Goal: Find specific page/section: Find specific page/section

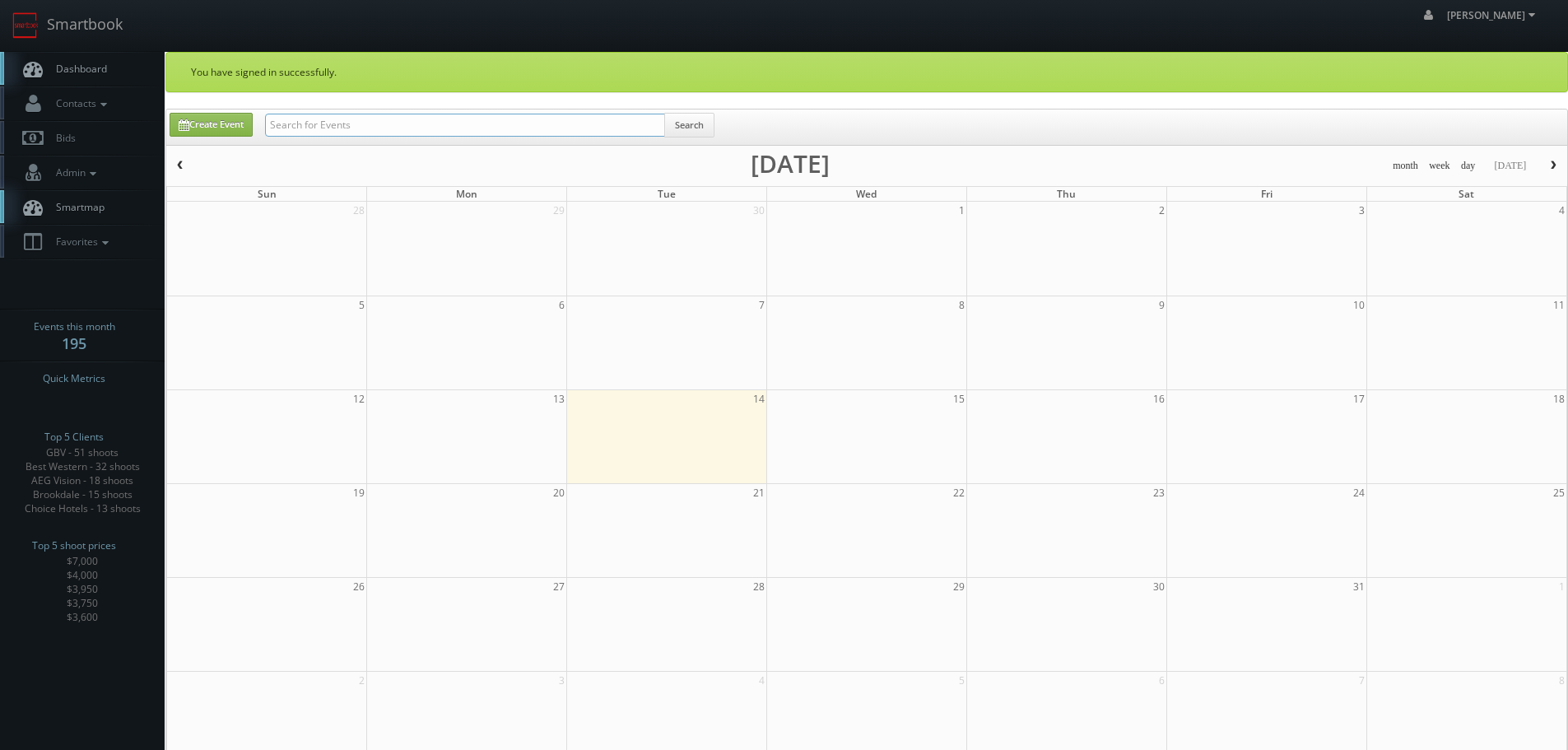
click at [424, 128] on input "text" at bounding box center [464, 125] width 400 height 23
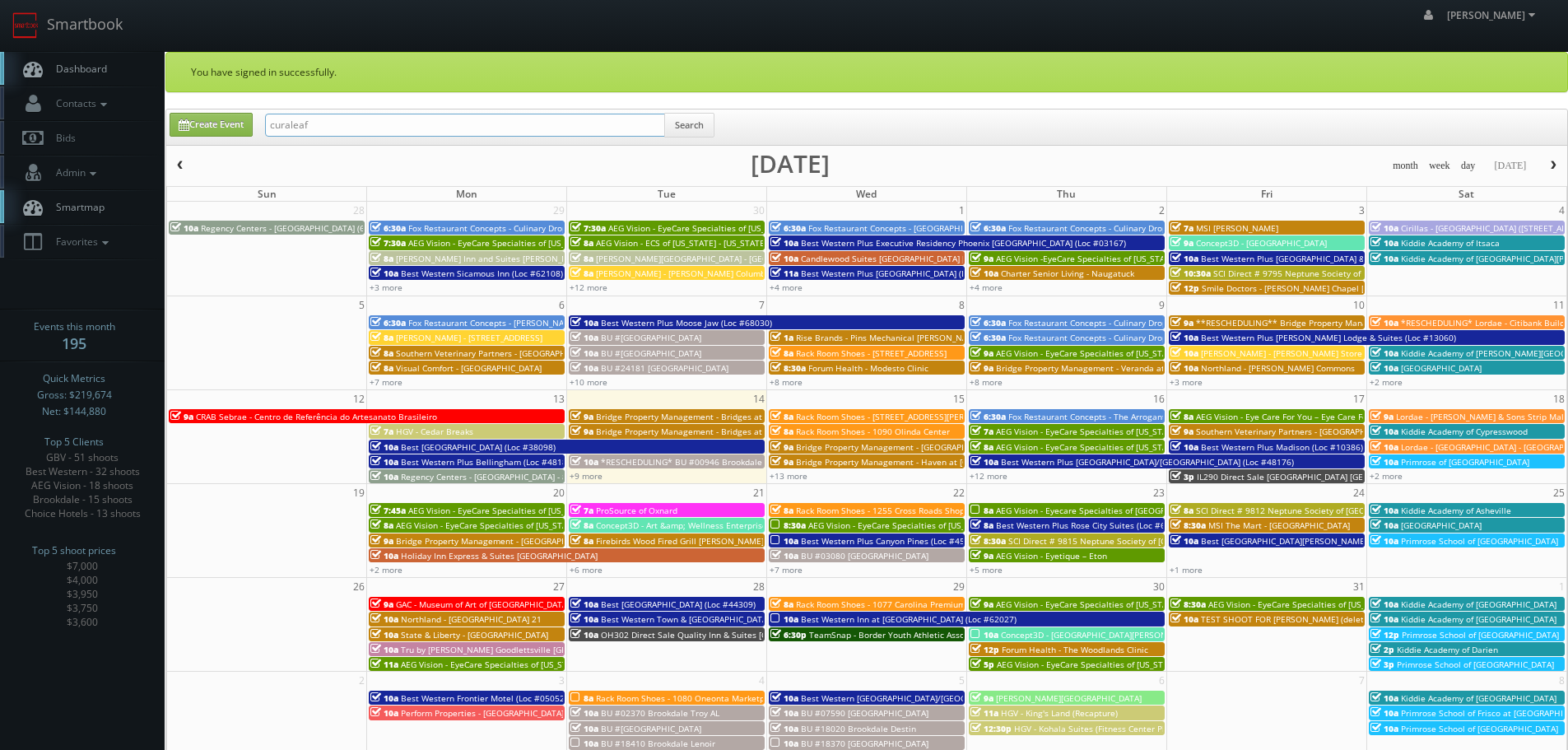
type input "curaleaf"
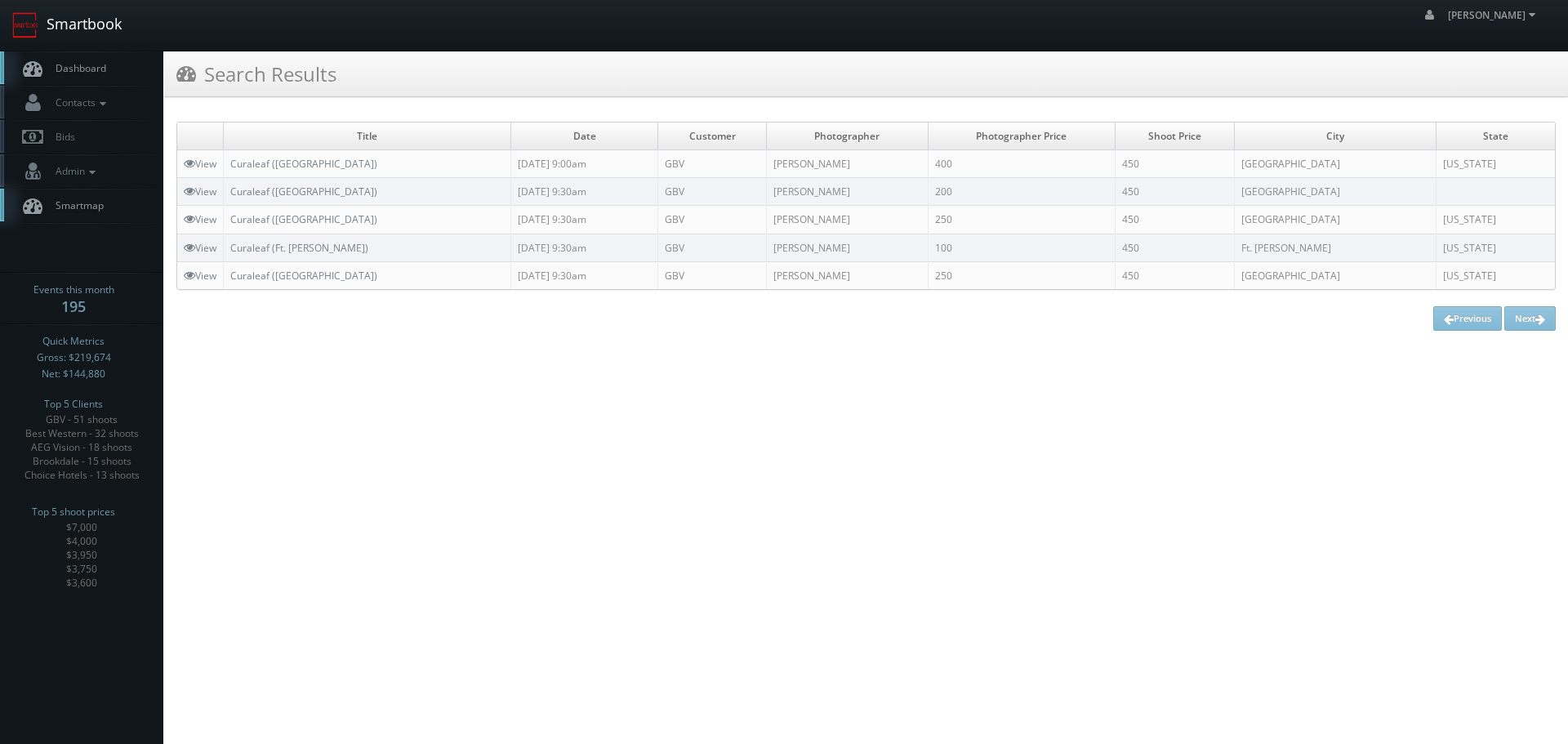
click at [105, 26] on link "Smartbook" at bounding box center [67, 25] width 134 height 51
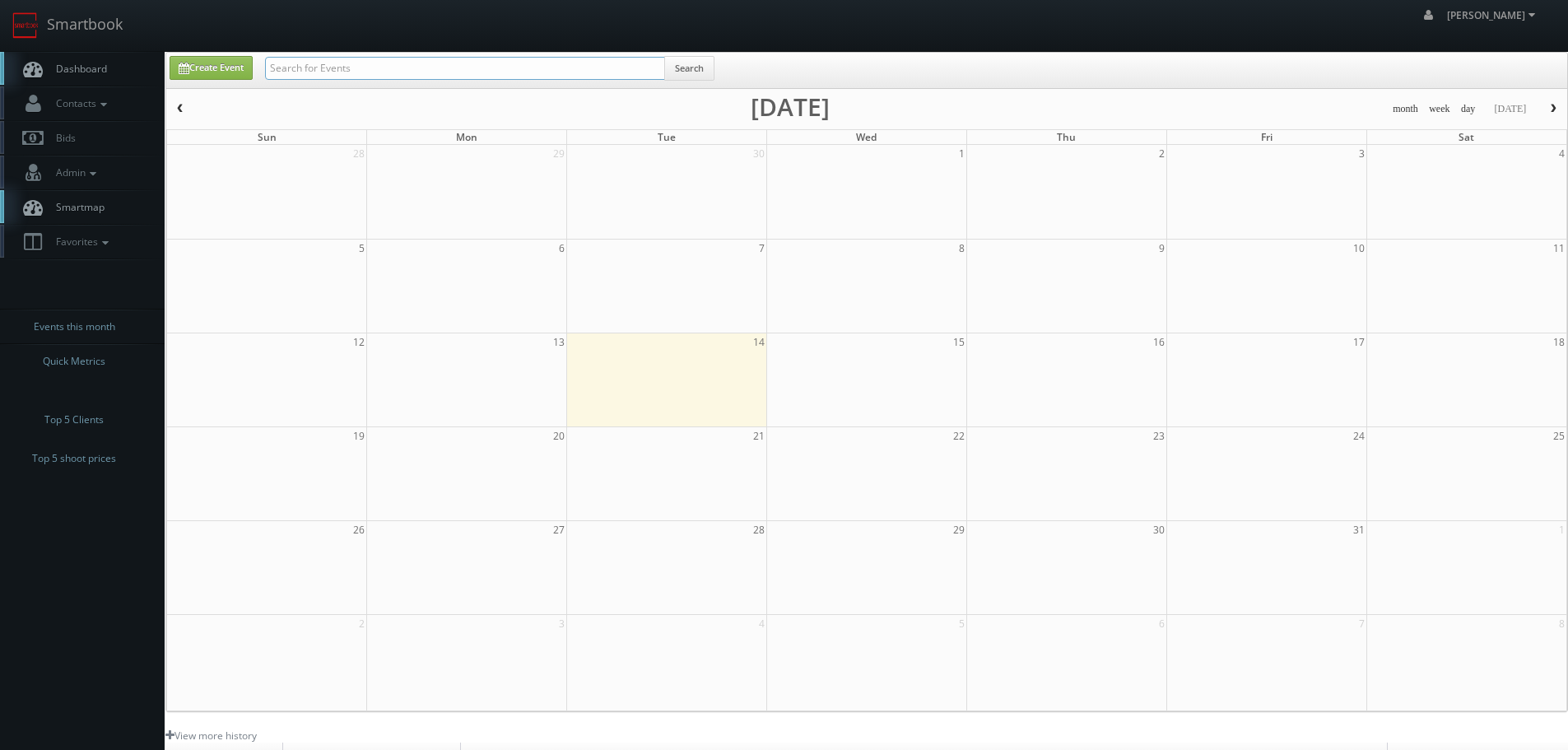
click at [340, 68] on input "text" at bounding box center [464, 68] width 400 height 23
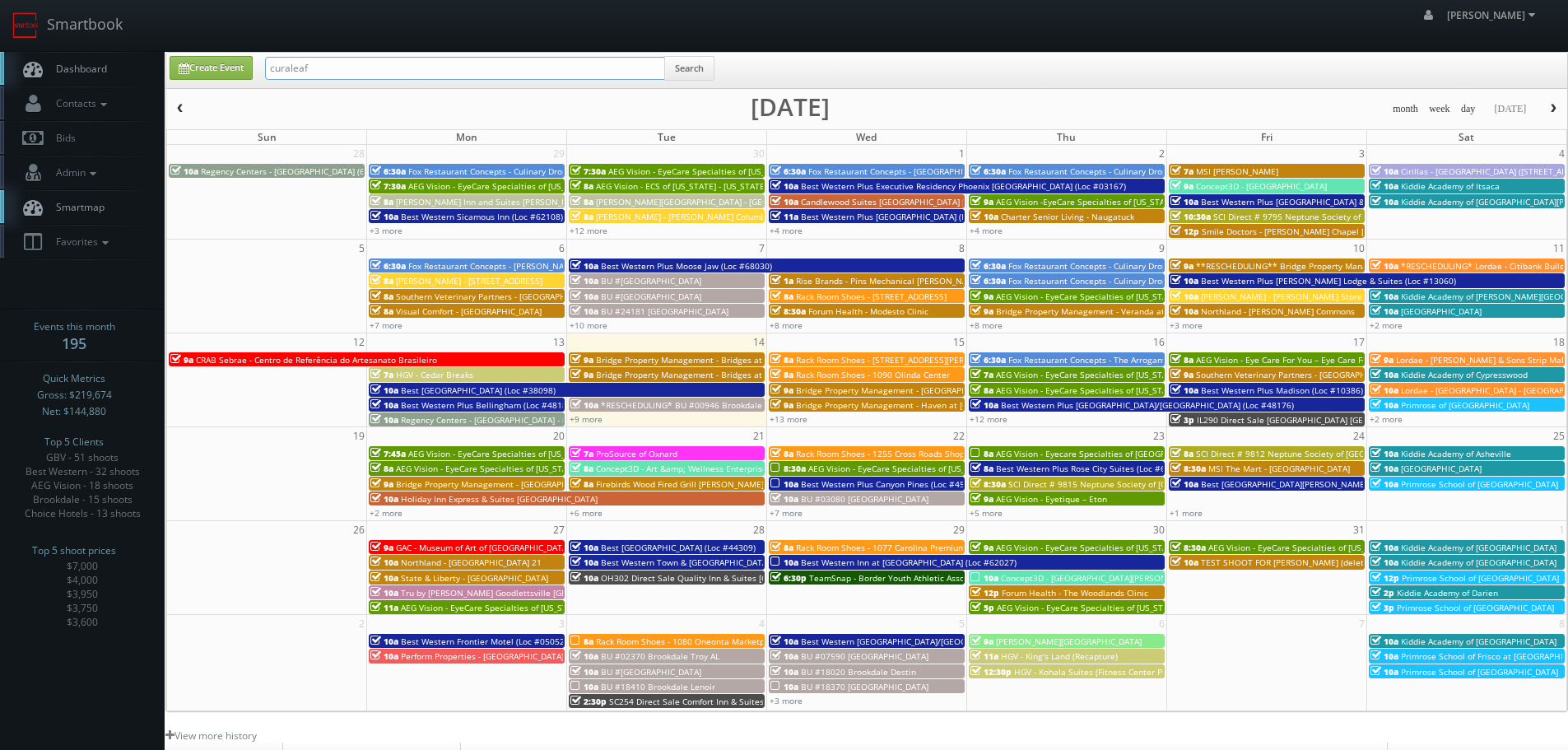
type input "curaleaf"
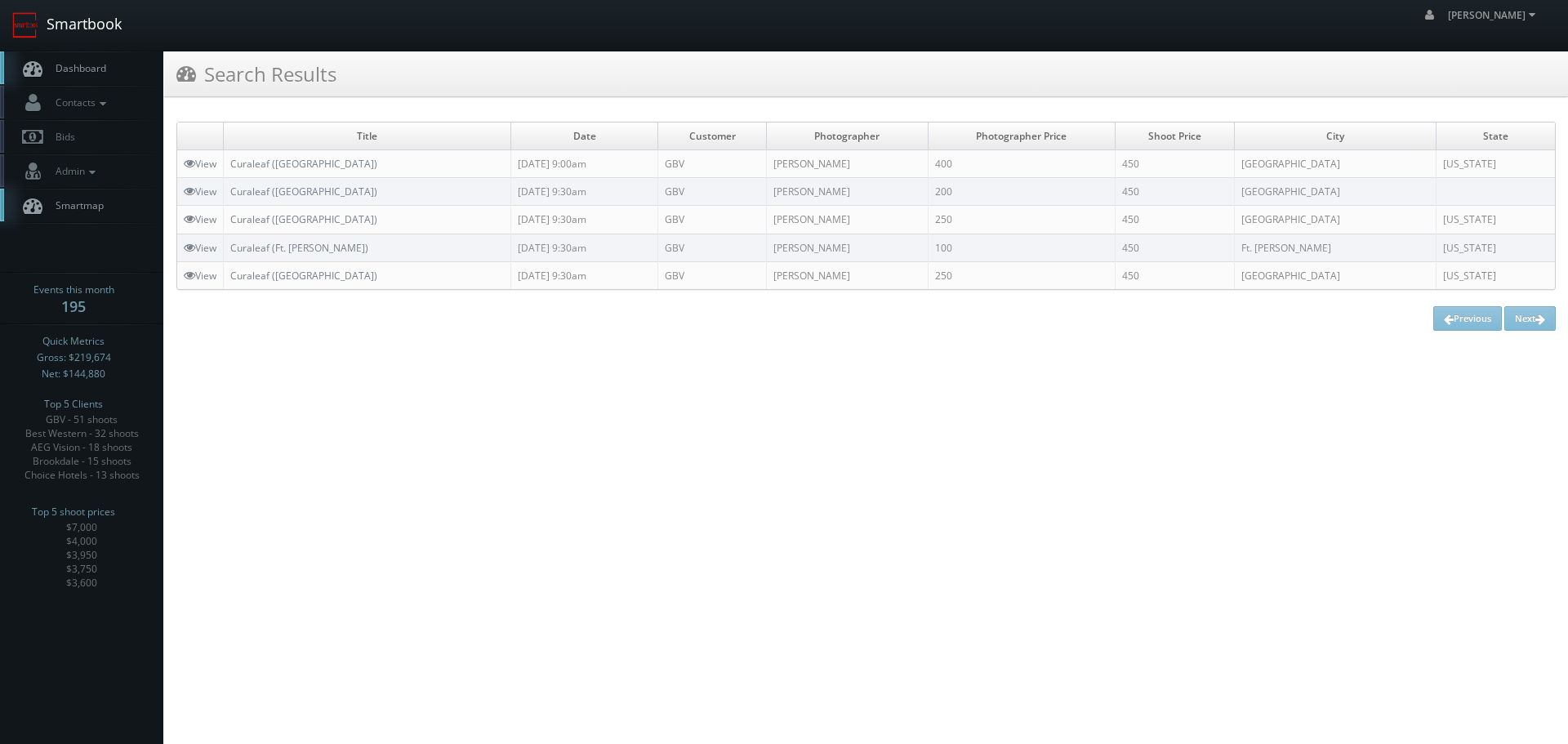
click at [83, 34] on link "Smartbook" at bounding box center [67, 25] width 134 height 51
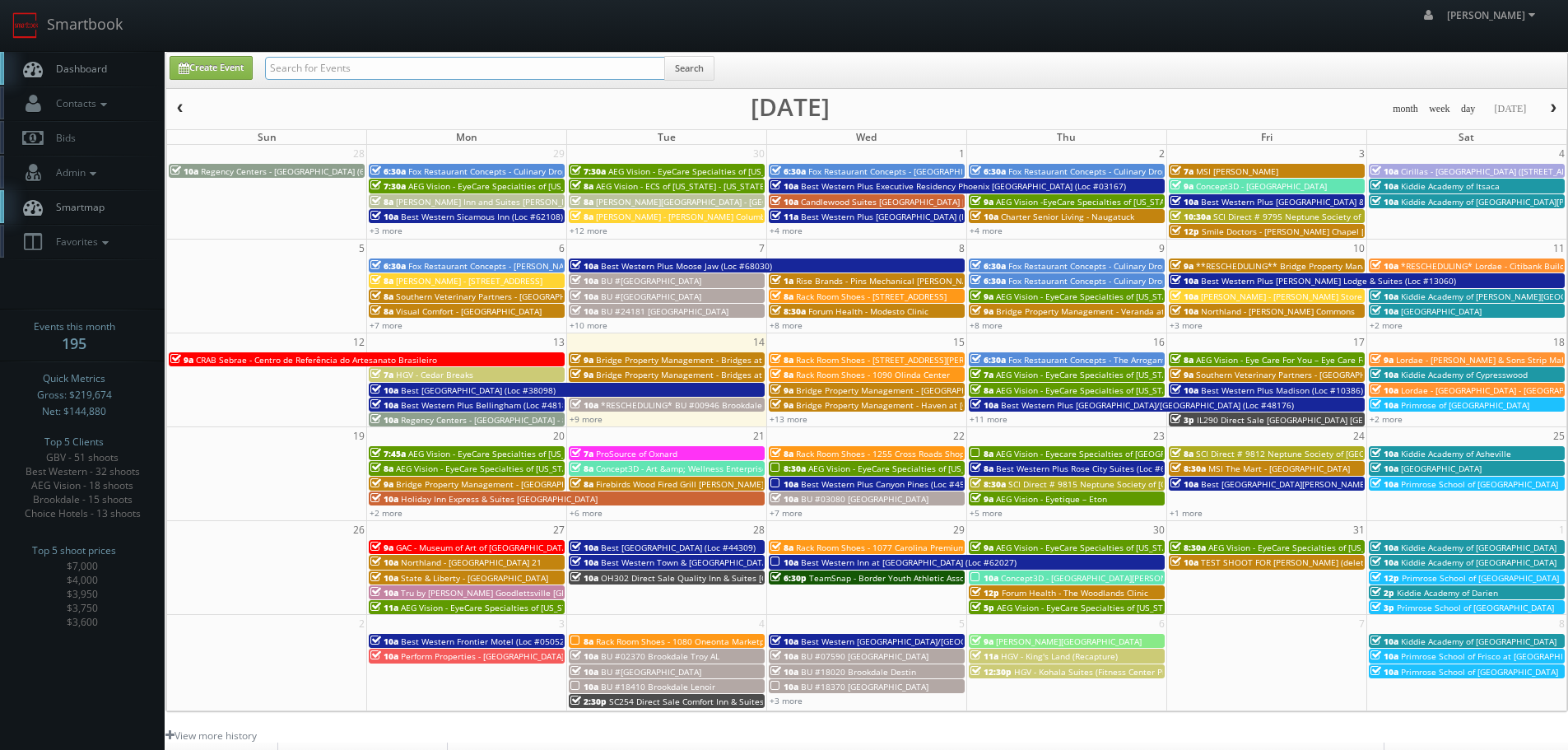
click at [363, 74] on input "text" at bounding box center [464, 68] width 400 height 23
type input "teamsnap"
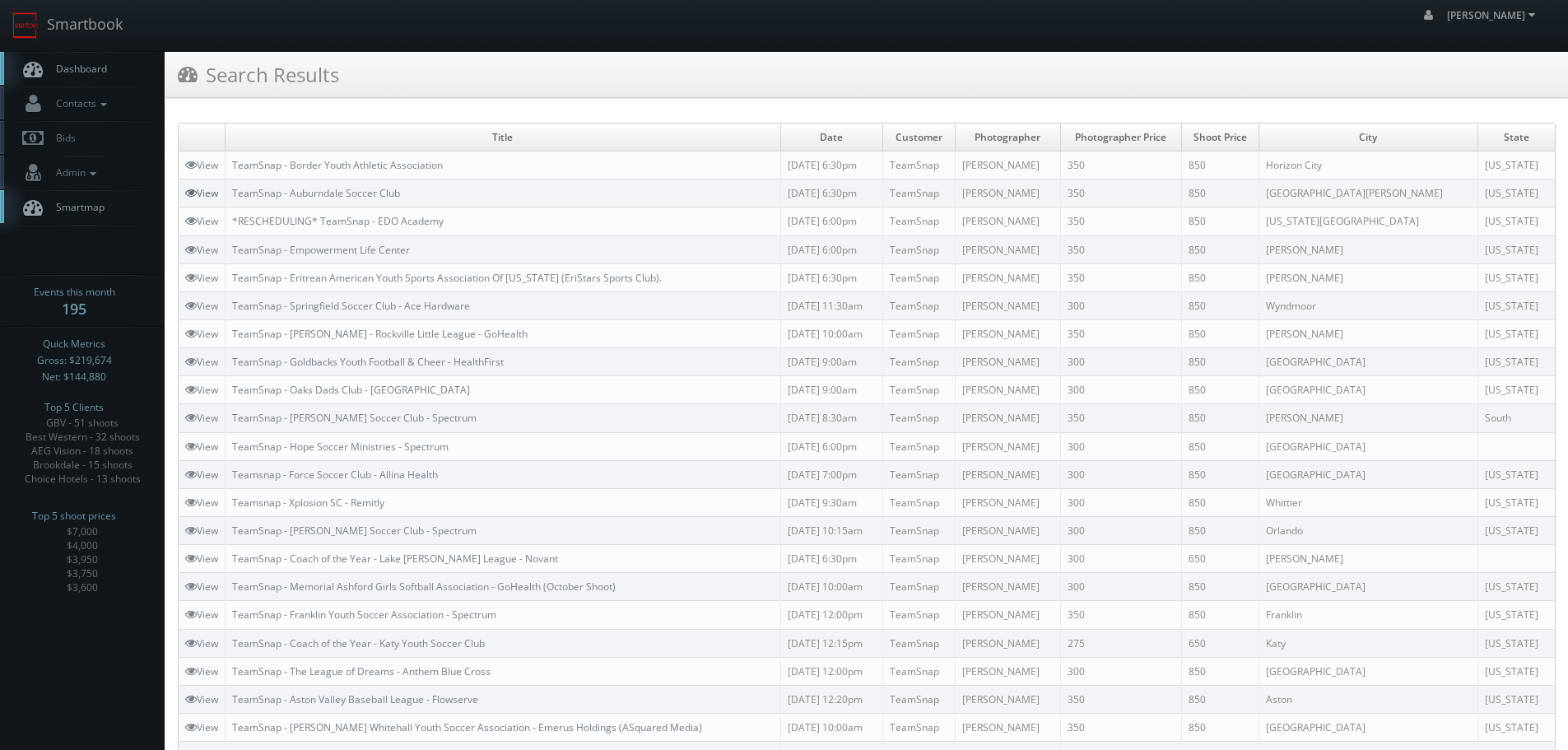
click at [198, 194] on link "View" at bounding box center [201, 193] width 33 height 14
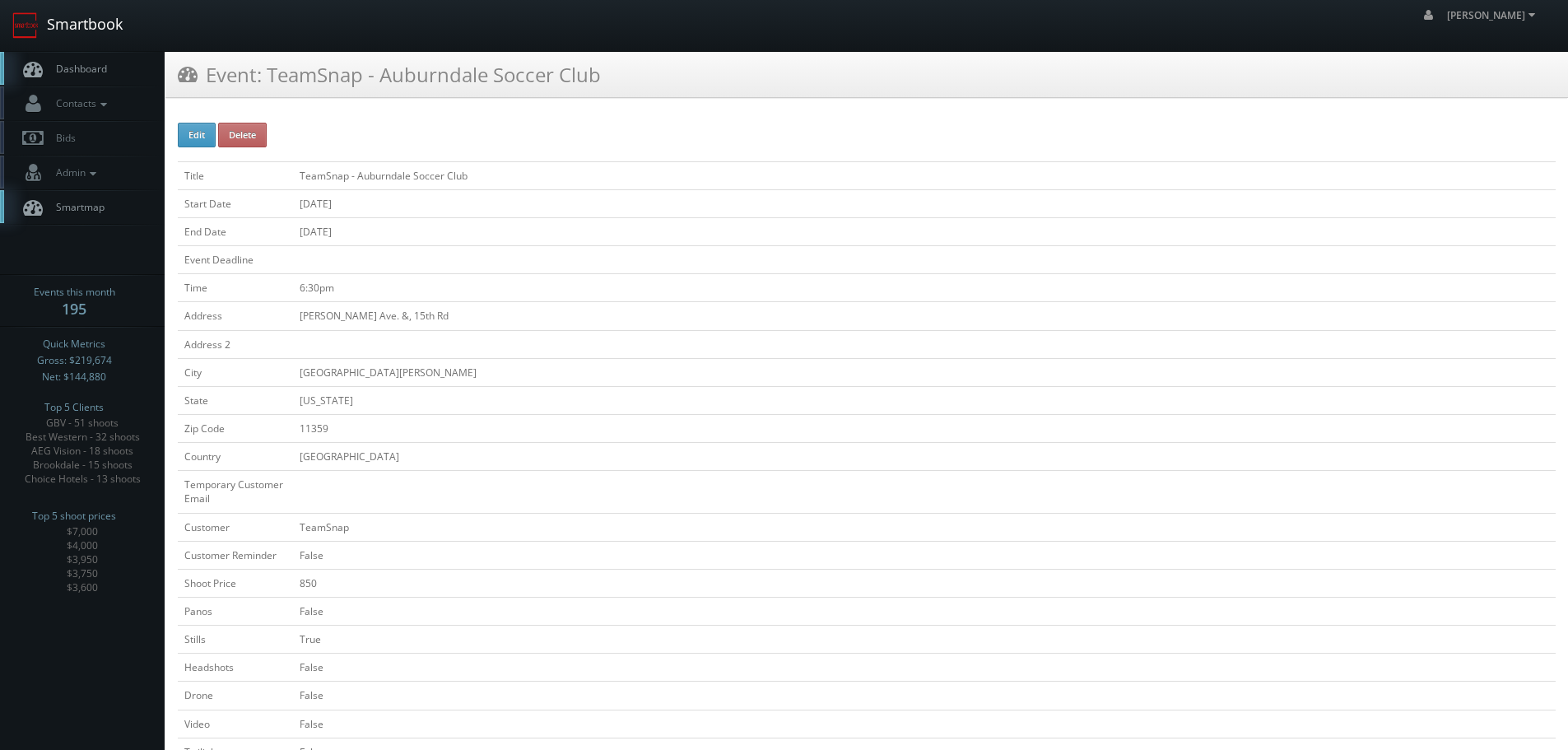
click at [89, 33] on link "Smartbook" at bounding box center [67, 25] width 135 height 51
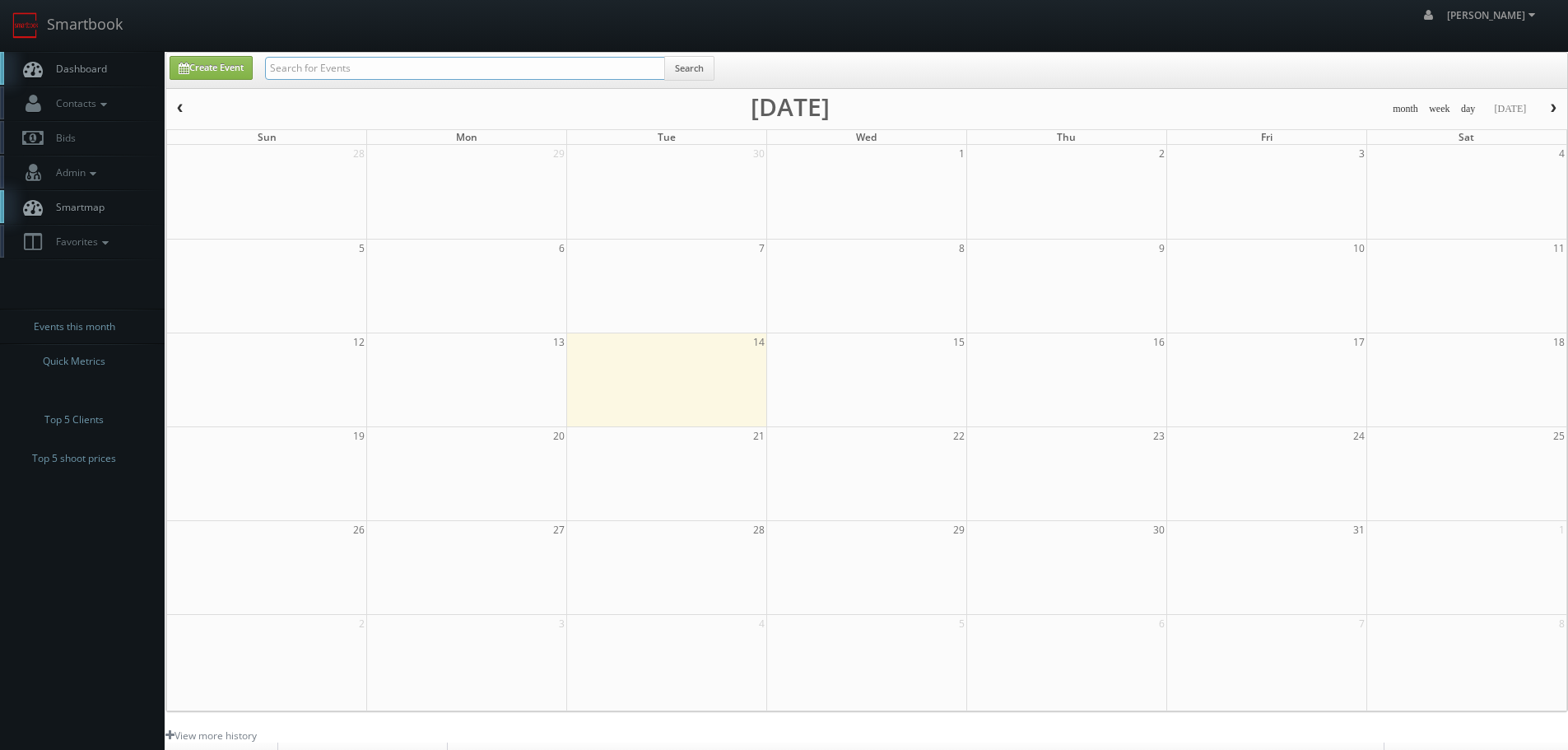
click at [323, 67] on input "text" at bounding box center [464, 68] width 400 height 23
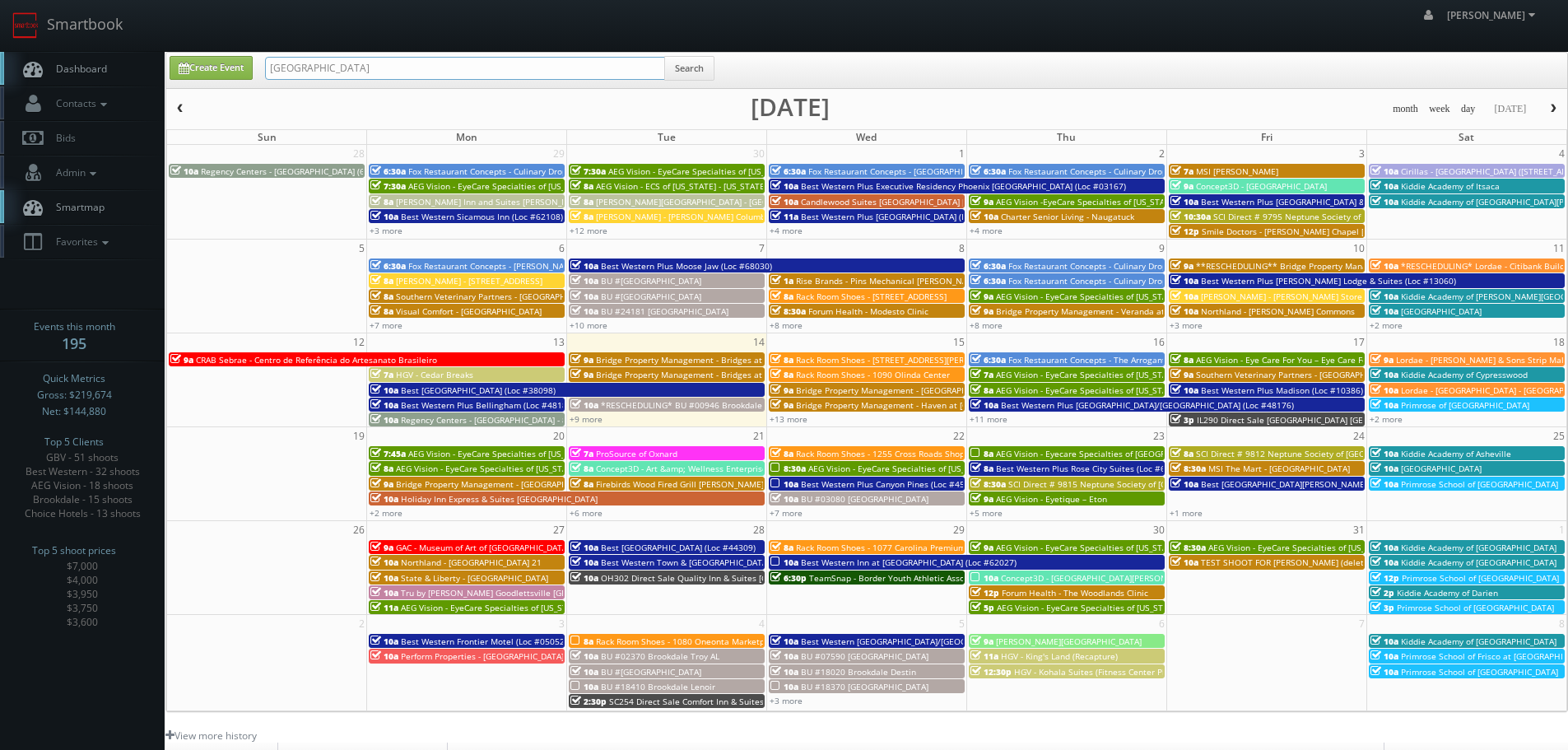
type input "[GEOGRAPHIC_DATA]"
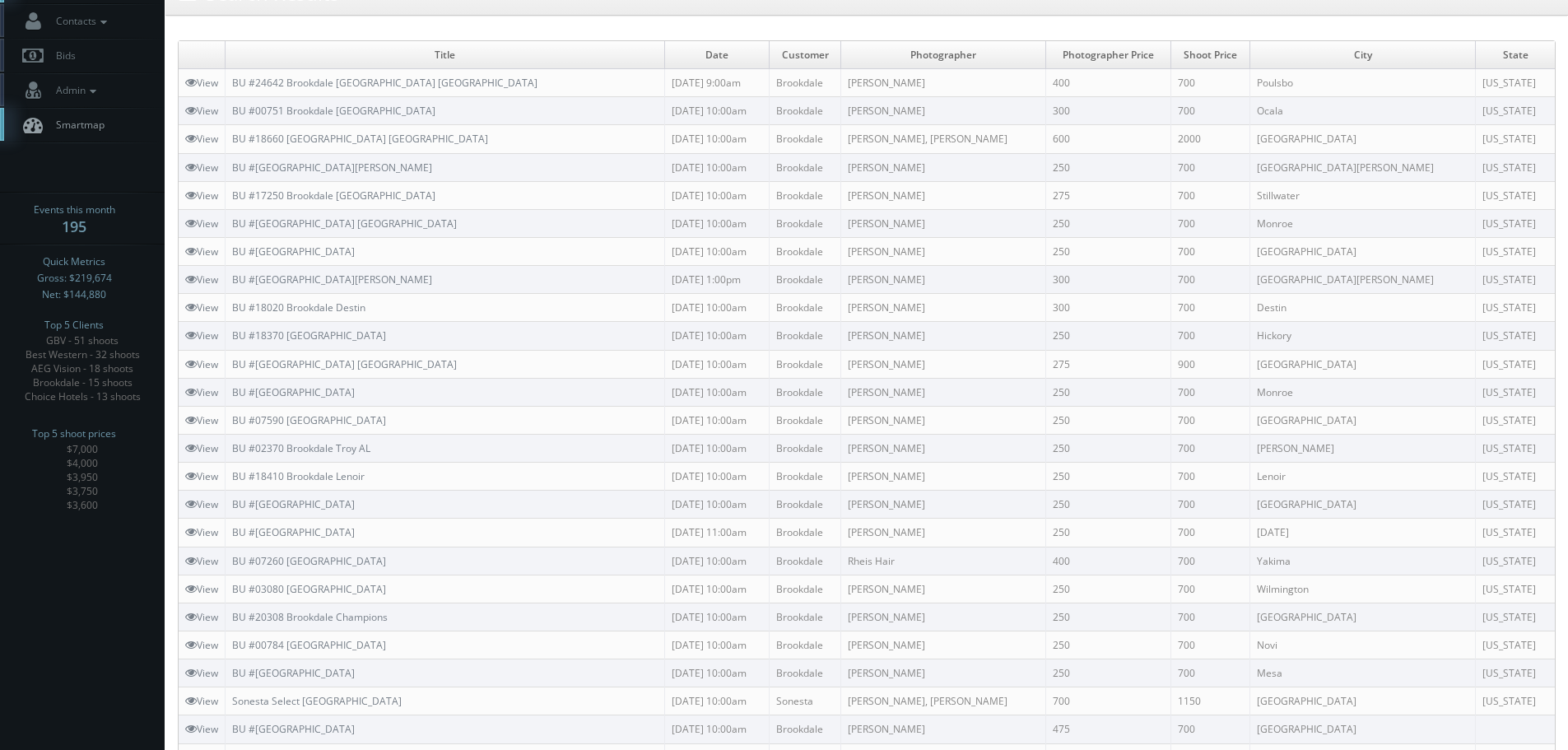
scroll to position [494, 0]
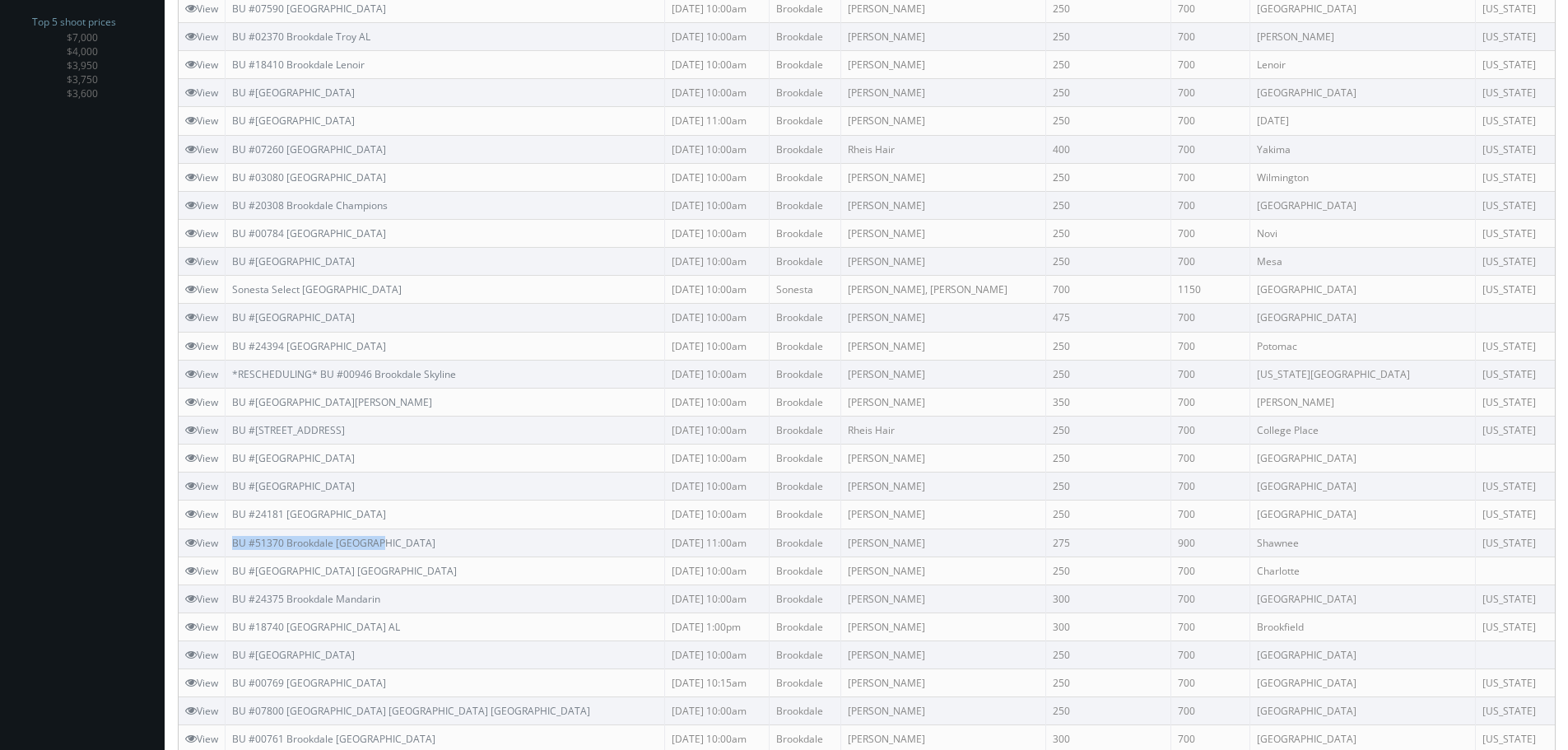
copy tr "BU #51370 Brookdale Rosehill"
drag, startPoint x: 395, startPoint y: 539, endPoint x: 224, endPoint y: 540, distance: 171.0
click at [224, 540] on tr "View BU #51370 Brookdale Rosehill 10/06/2025 11:00am Brookdale Danny Clapp 275 …" at bounding box center [866, 542] width 1376 height 28
copy link "BU #24181 Brookdale Memorial Oaks"
drag, startPoint x: 417, startPoint y: 510, endPoint x: 233, endPoint y: 514, distance: 184.0
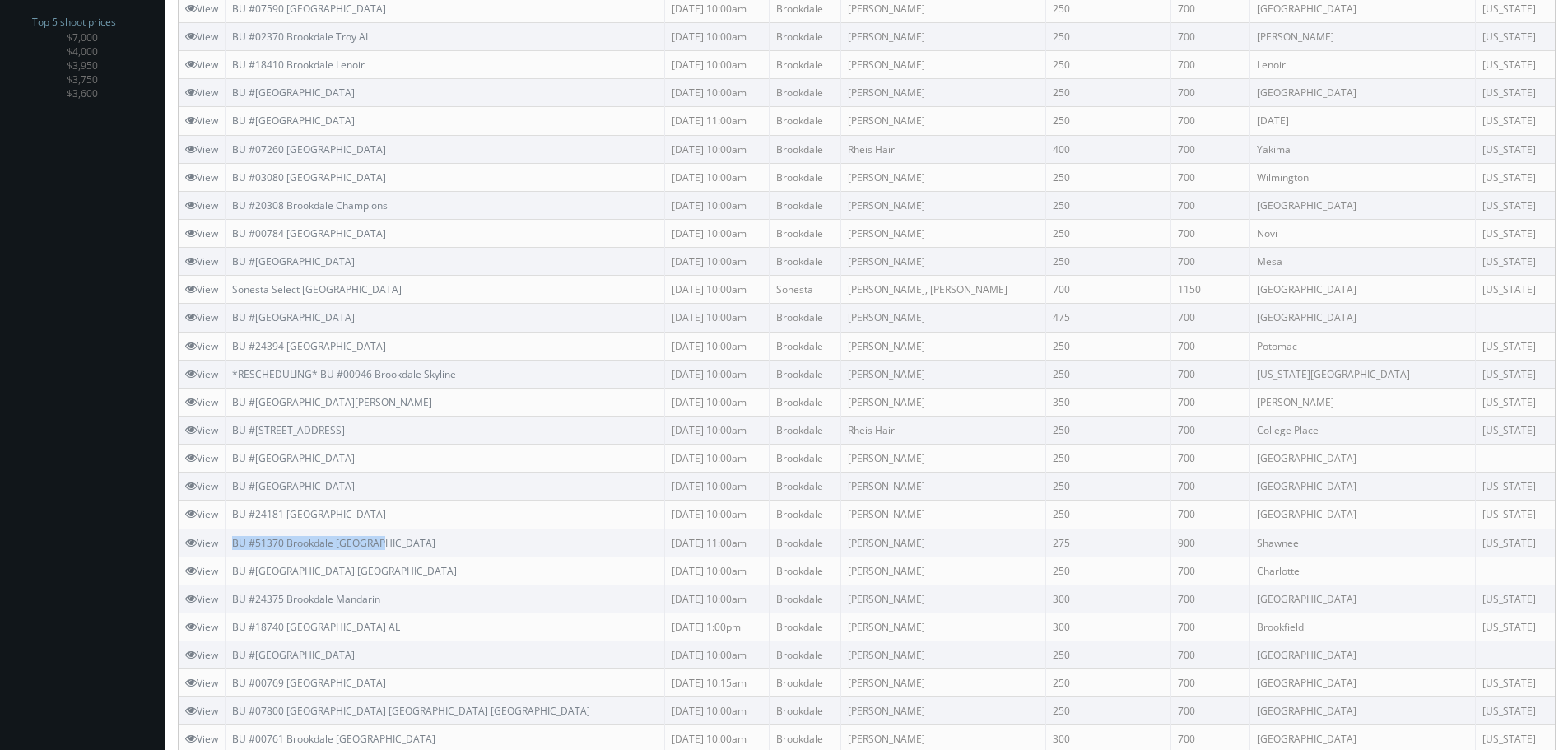
click at [233, 514] on td "BU #24181 [GEOGRAPHIC_DATA]" at bounding box center [446, 514] width 440 height 28
copy link "BU #[GEOGRAPHIC_DATA]"
drag, startPoint x: 416, startPoint y: 485, endPoint x: 230, endPoint y: 483, distance: 186.0
click at [230, 483] on td "BU #24035 Brookdale Sherwood" at bounding box center [446, 486] width 440 height 28
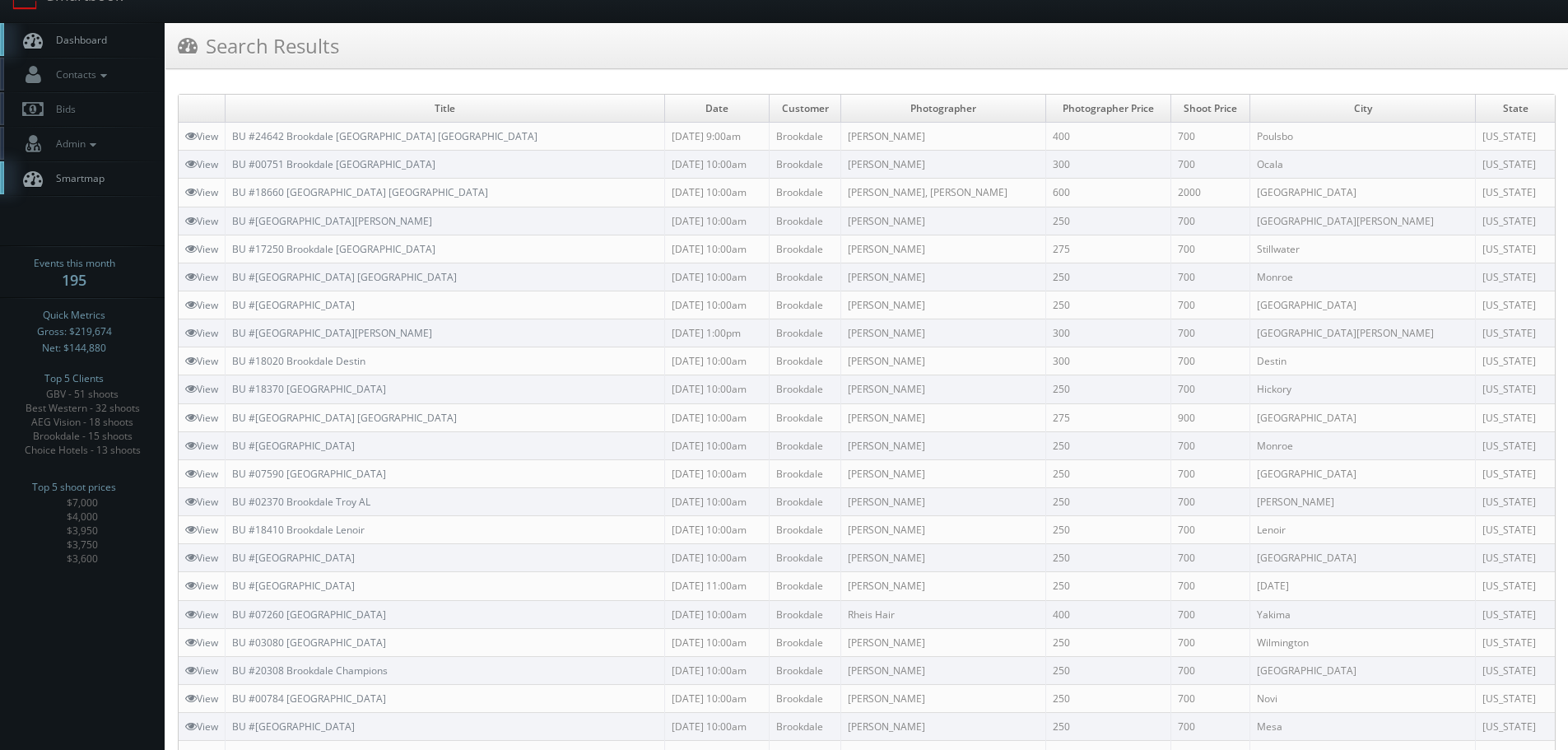
scroll to position [0, 0]
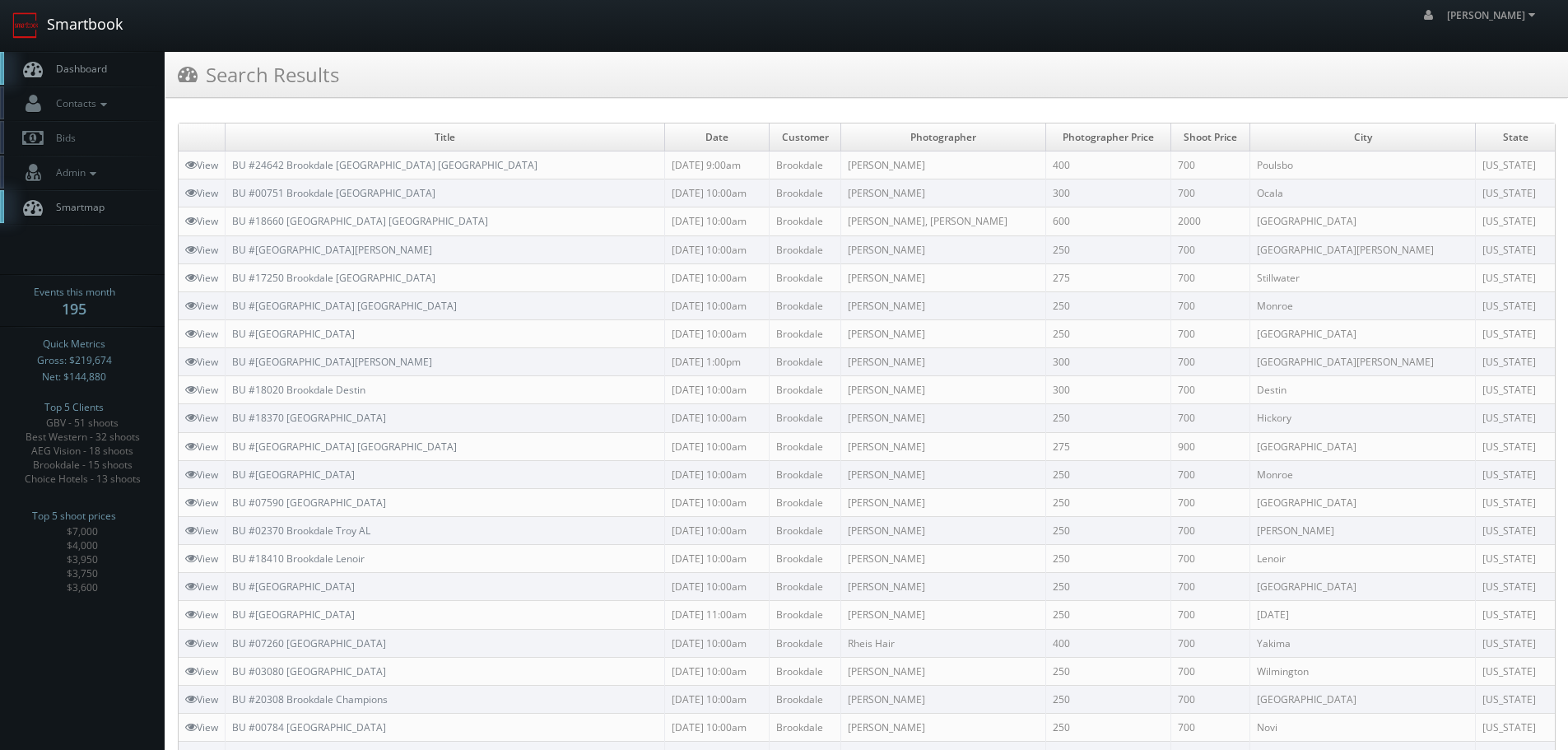
click at [95, 32] on link "Smartbook" at bounding box center [67, 25] width 135 height 51
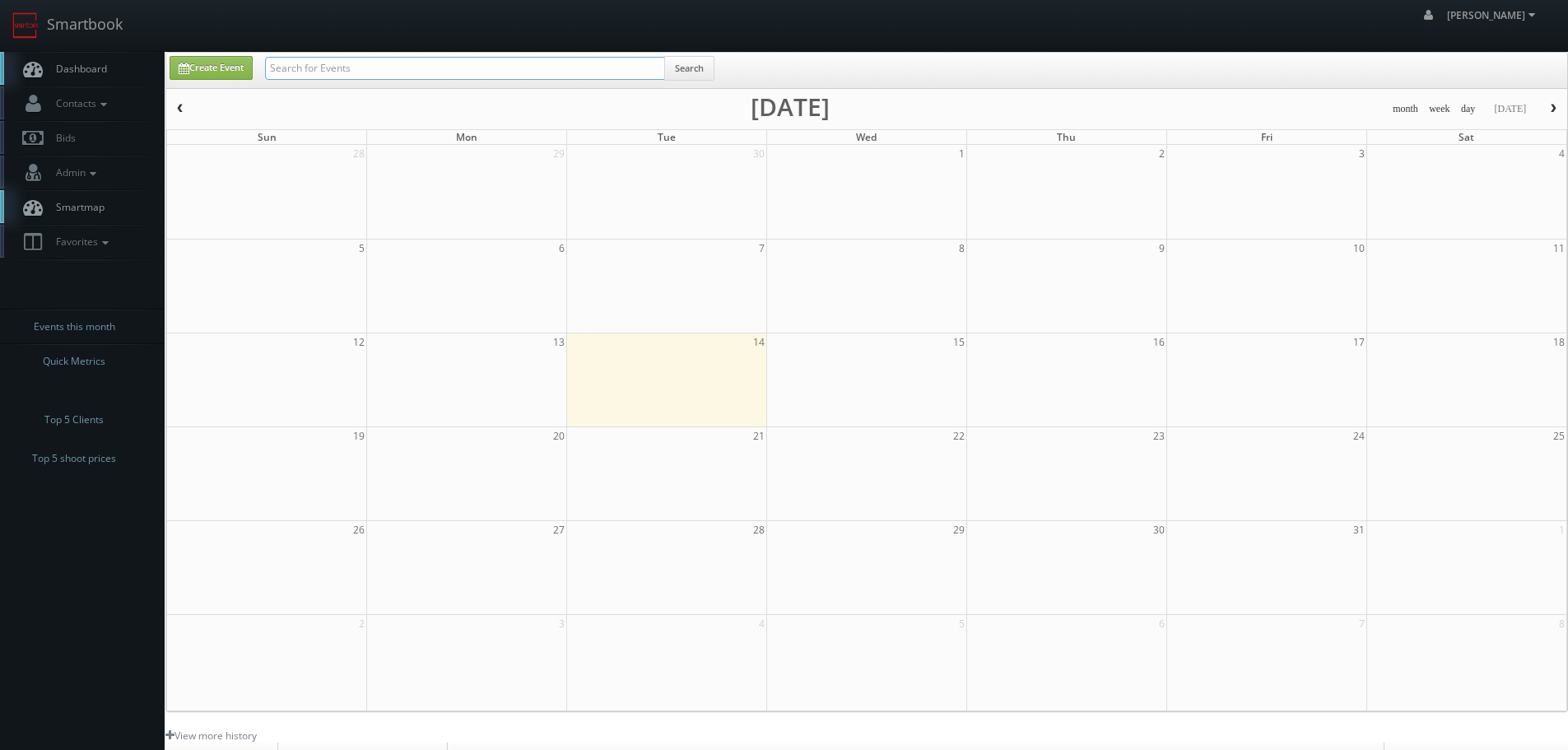
click at [306, 70] on input "text" at bounding box center [464, 68] width 400 height 23
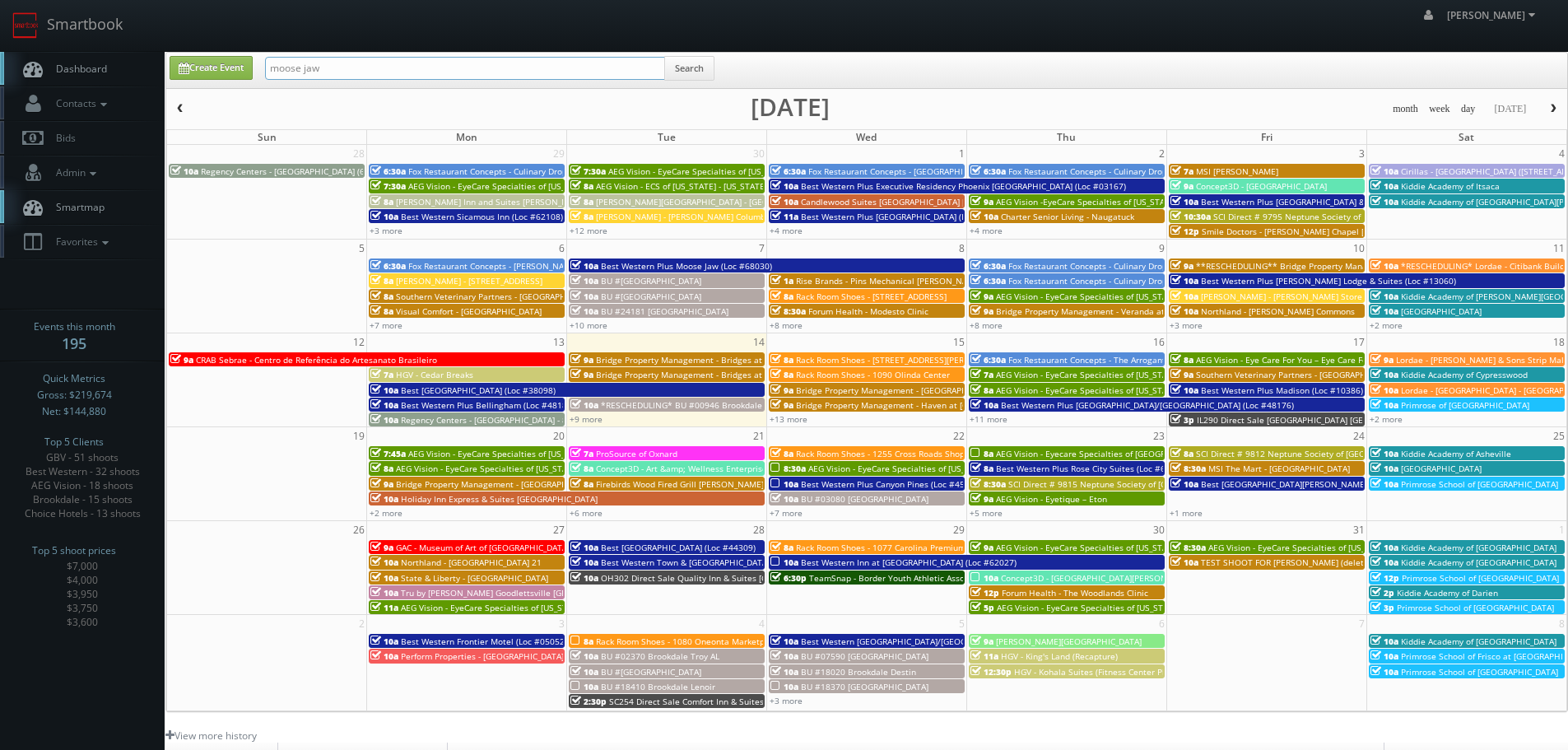
type input "moose jaw"
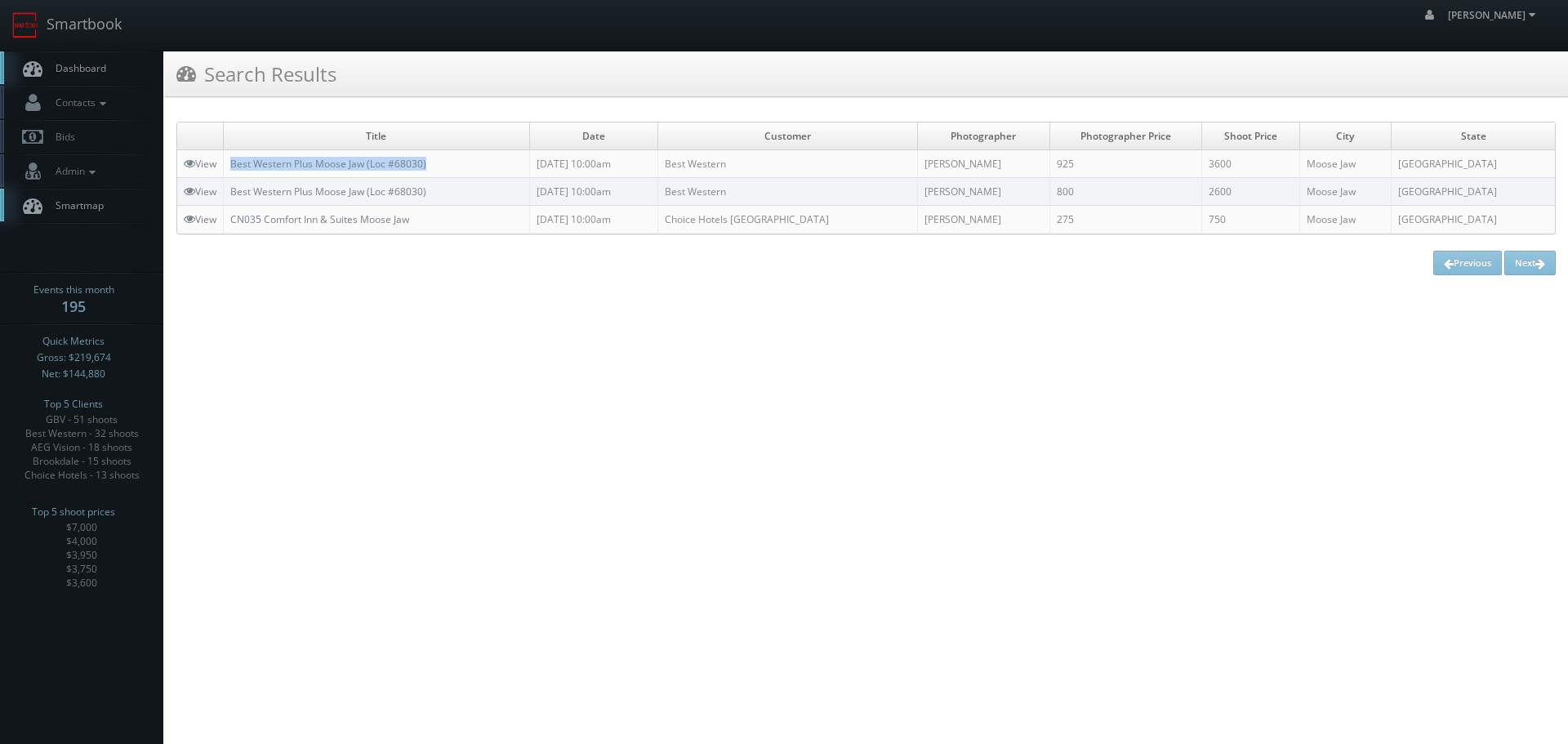
copy link "Best Western Plus Moose Jaw (Loc #68030)"
drag, startPoint x: 454, startPoint y: 162, endPoint x: 226, endPoint y: 163, distance: 228.0
click at [226, 163] on td "Best Western Plus Moose Jaw (Loc #68030)" at bounding box center [377, 163] width 307 height 28
click at [92, 24] on link "Smartbook" at bounding box center [67, 25] width 134 height 51
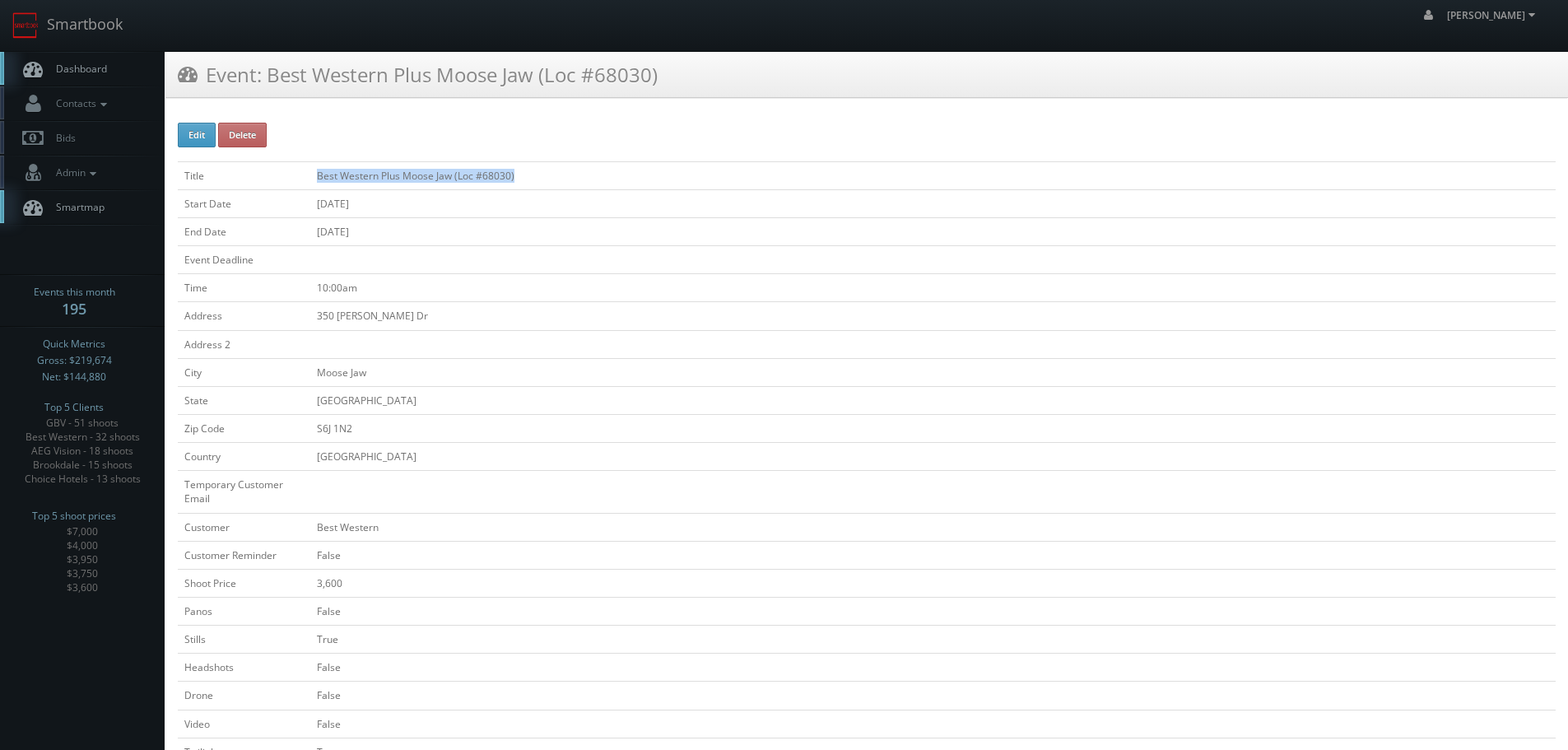
copy tr "Best Western Plus Moose Jaw (Loc #68030)"
drag, startPoint x: 567, startPoint y: 169, endPoint x: 300, endPoint y: 175, distance: 267.1
click at [300, 175] on tr "Title Best Western Plus Moose Jaw (Loc #68030)" at bounding box center [866, 175] width 1378 height 28
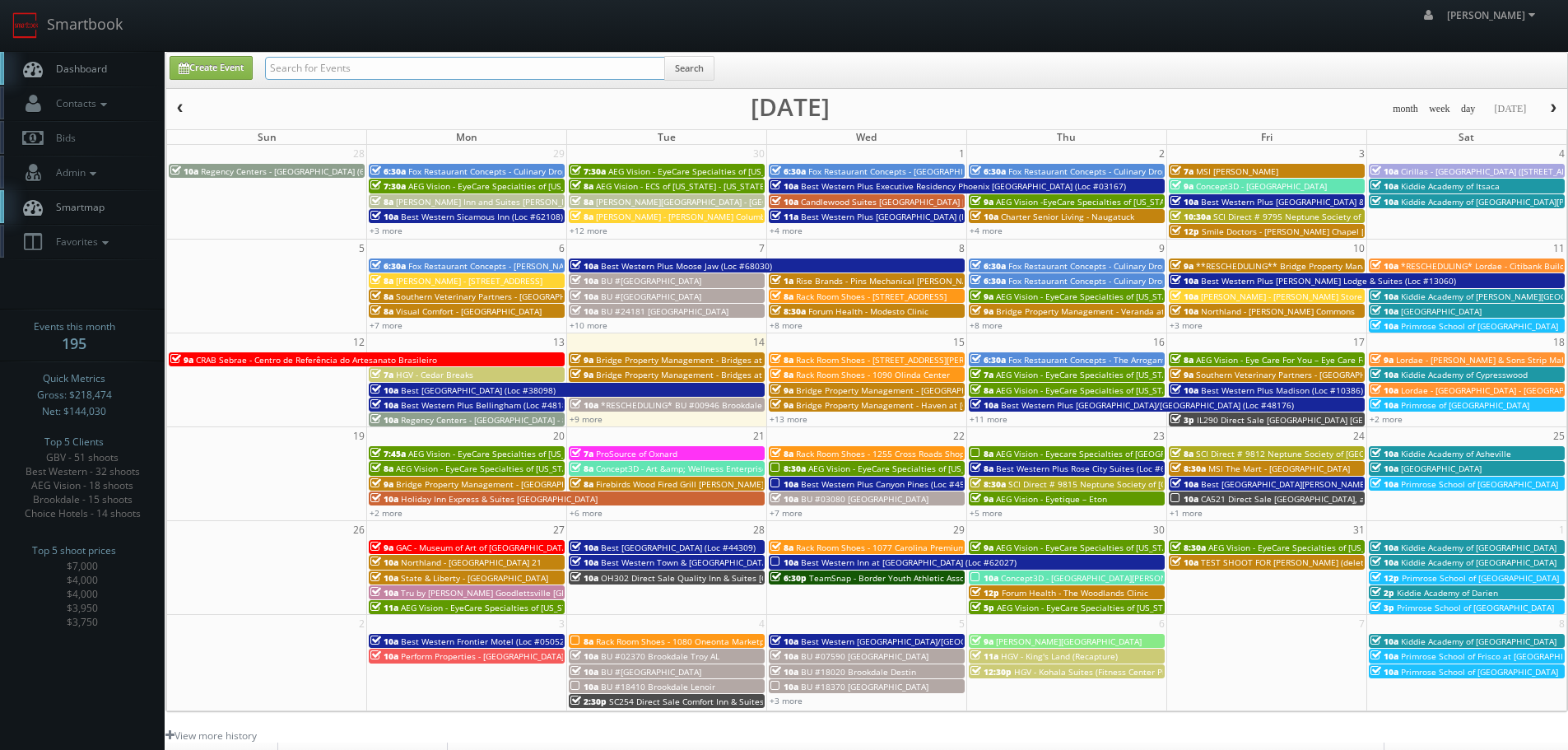
click at [333, 65] on input "text" at bounding box center [464, 68] width 400 height 23
type input "44740"
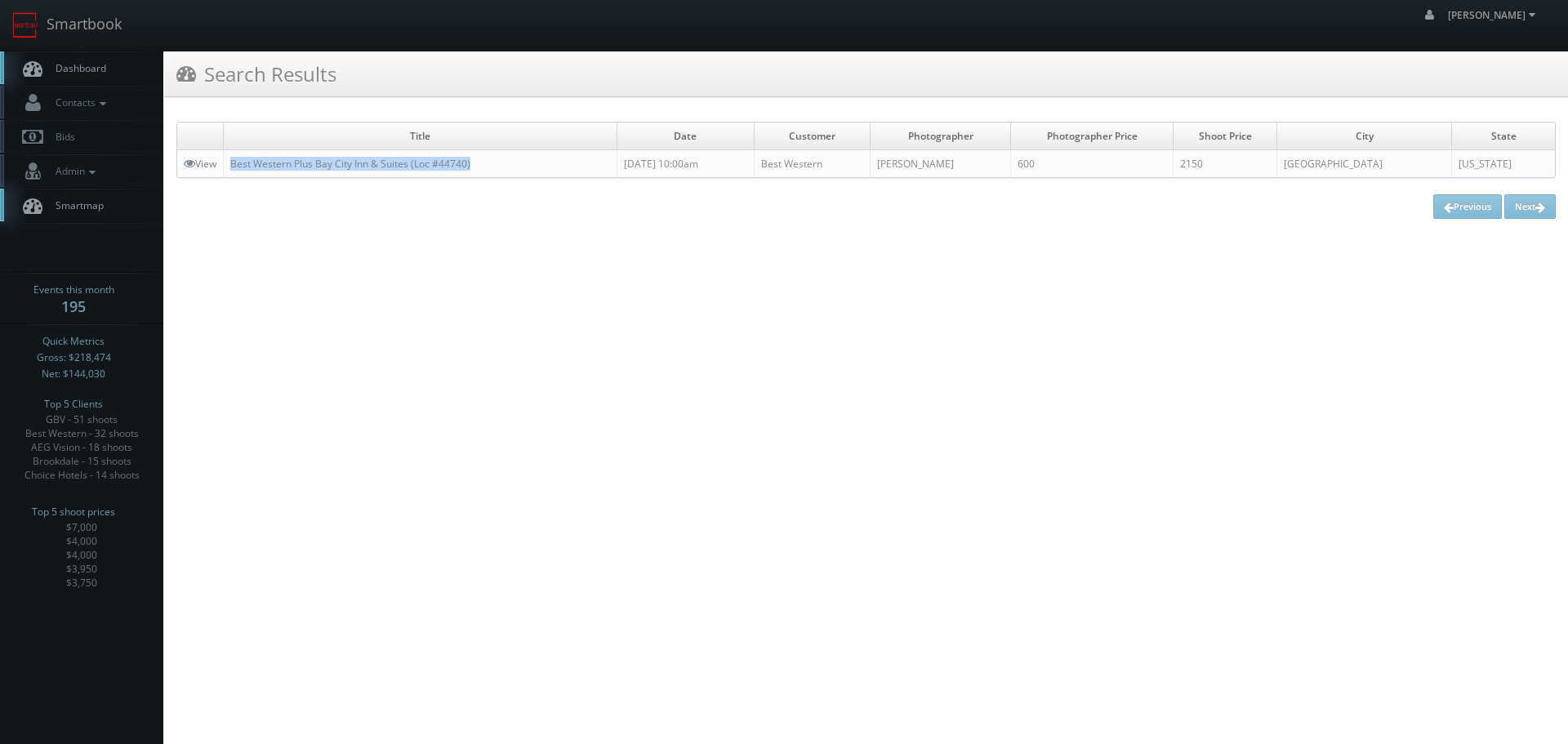
copy link "Best Western Plus Bay City Inn & Suites (Loc #44740)"
drag, startPoint x: 532, startPoint y: 166, endPoint x: 231, endPoint y: 167, distance: 301.0
click at [231, 167] on td "Best Western Plus Bay City Inn & Suites (Loc #44740)" at bounding box center [420, 163] width 393 height 28
click at [86, 29] on link "Smartbook" at bounding box center [67, 25] width 134 height 51
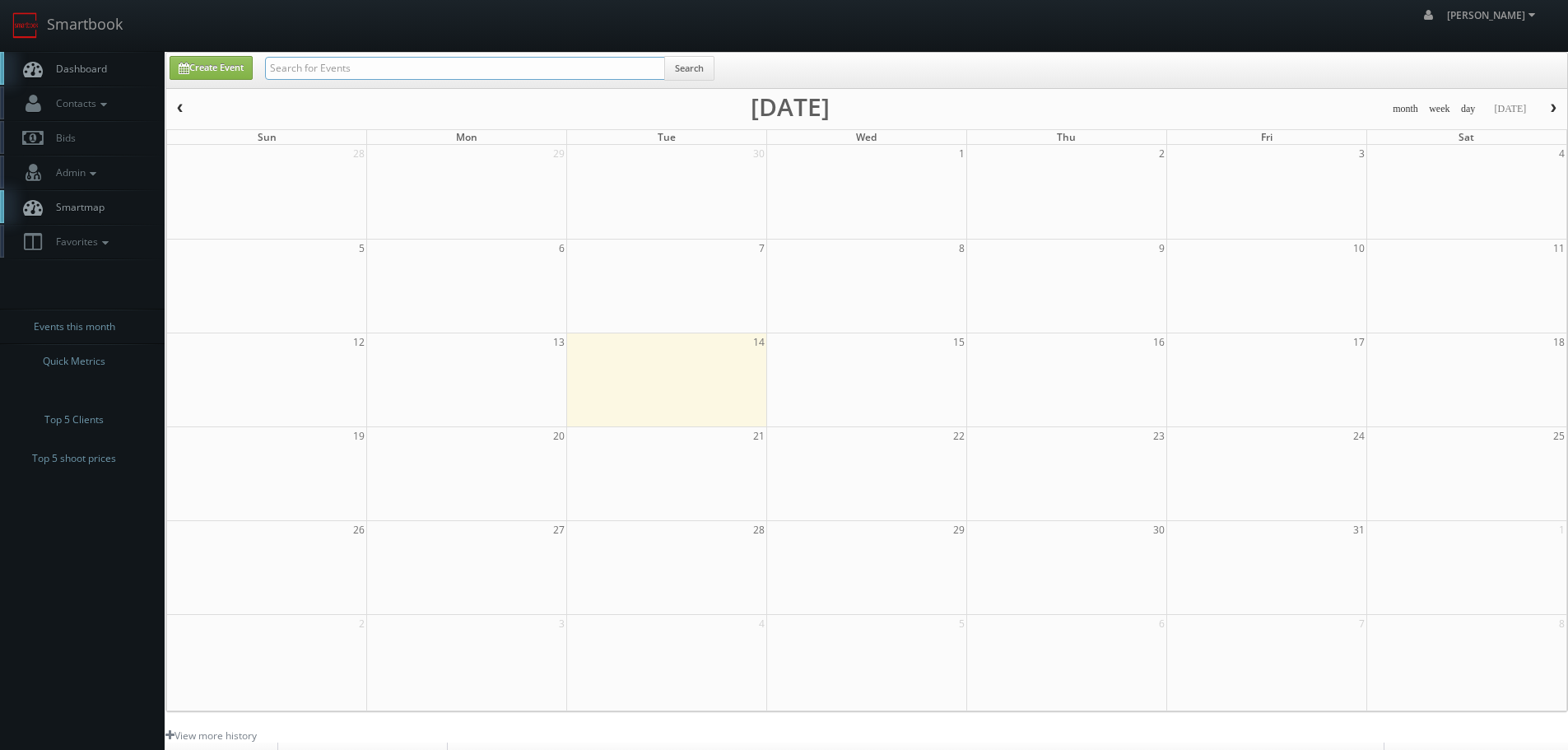
click at [413, 67] on input "text" at bounding box center [464, 68] width 400 height 23
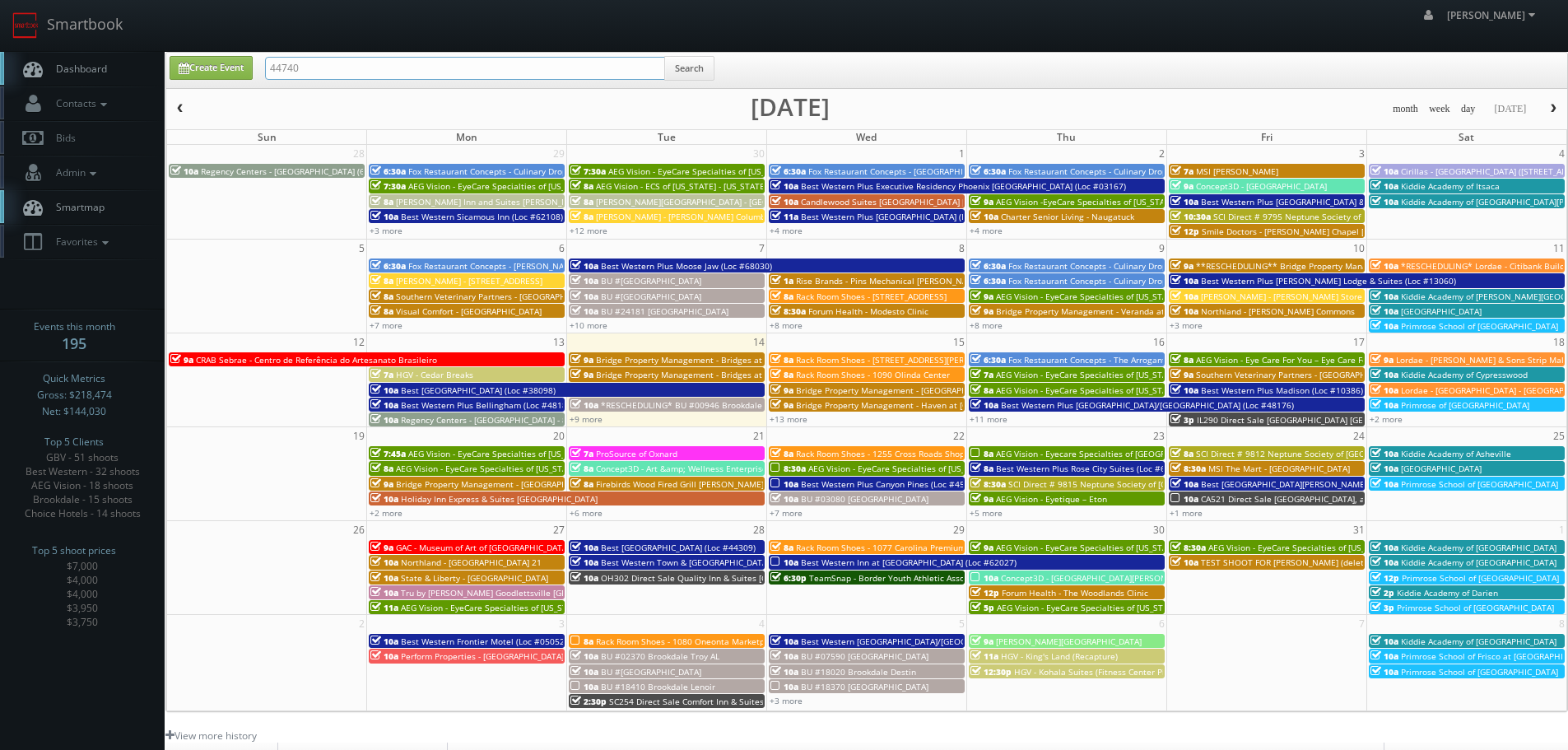
type input "44740"
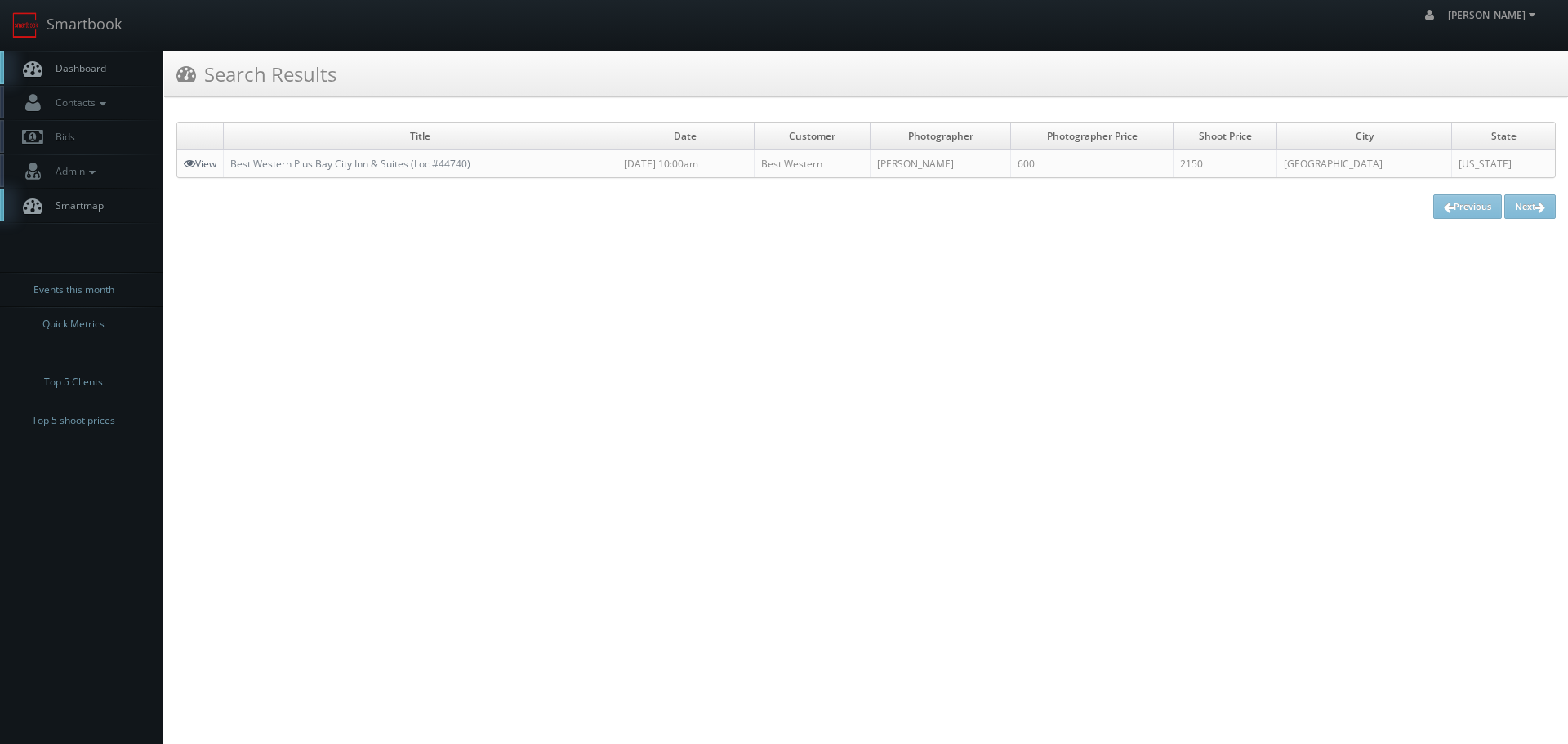
click at [209, 169] on link "View" at bounding box center [200, 163] width 33 height 13
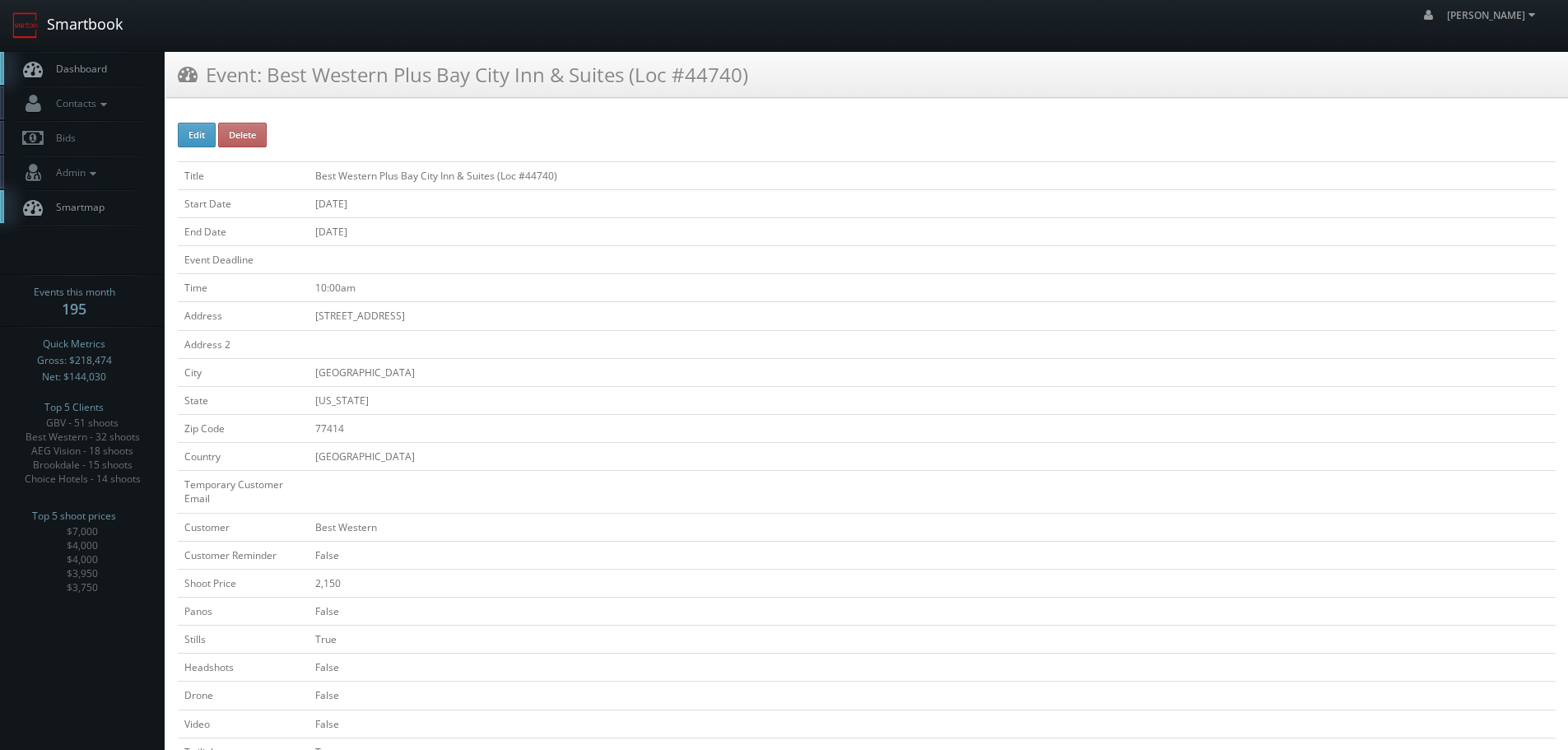
click at [102, 31] on link "Smartbook" at bounding box center [67, 25] width 135 height 51
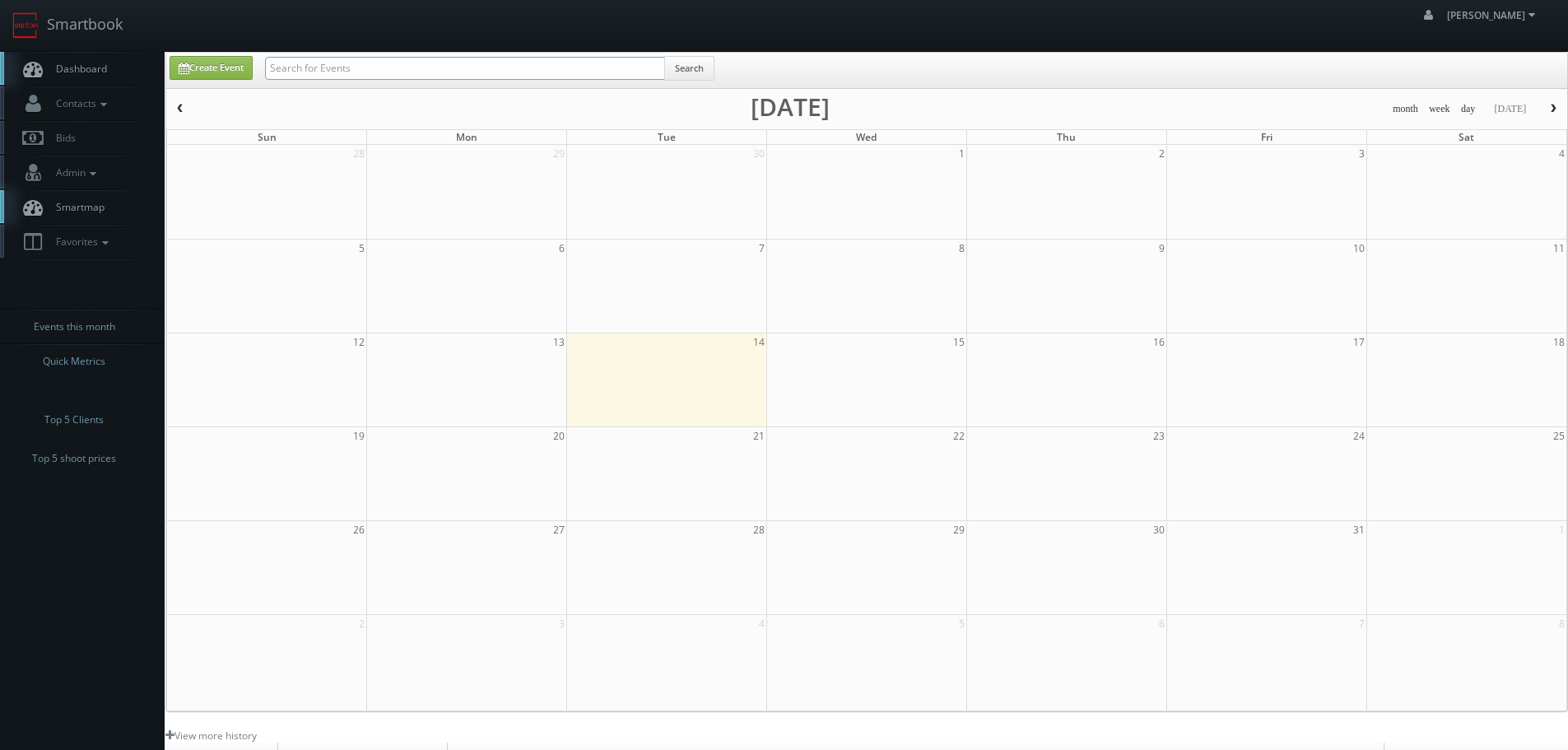
click at [371, 64] on input "text" at bounding box center [464, 68] width 400 height 23
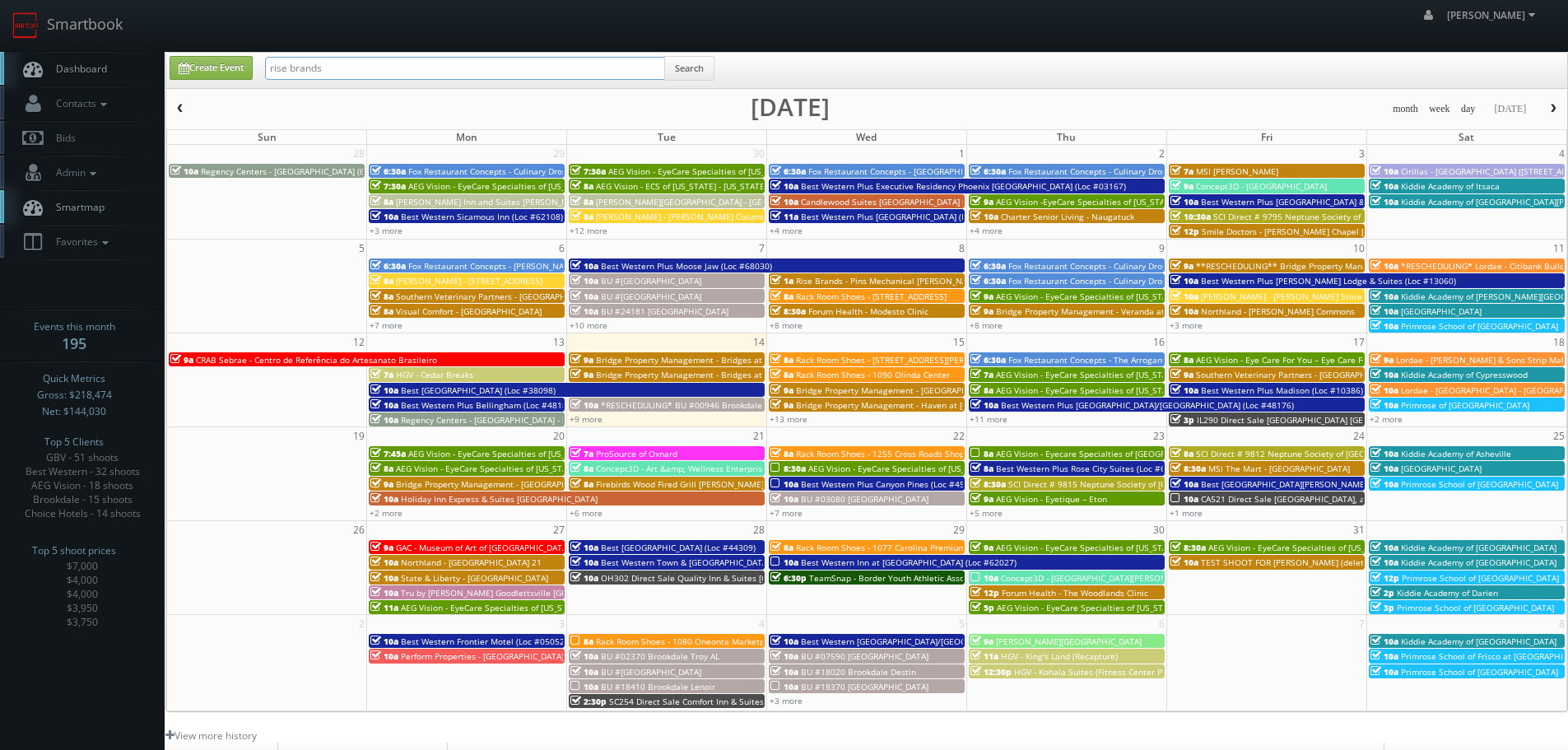
type input "rise brands"
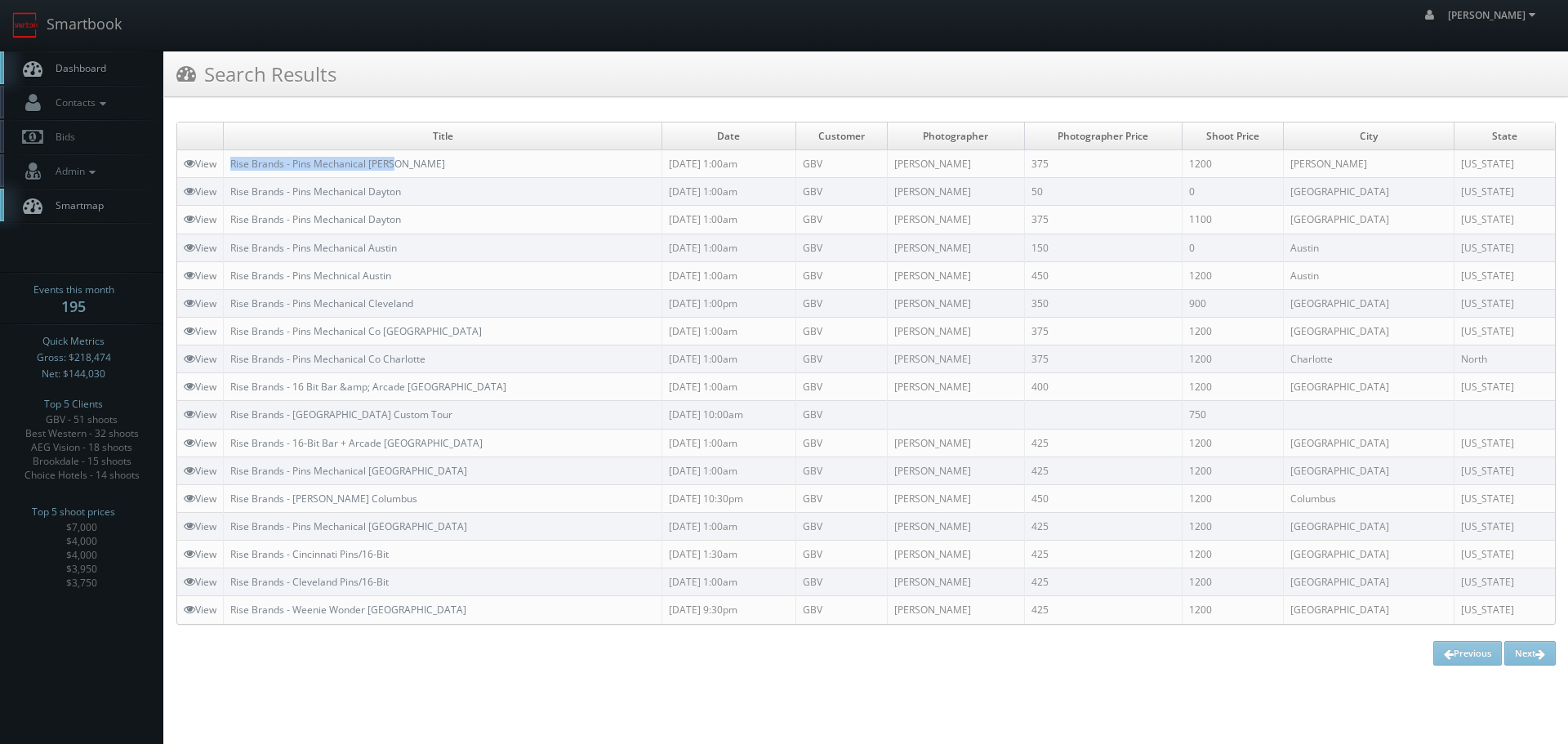
copy link "Rise Brands - Pins Mechanical [PERSON_NAME]"
drag, startPoint x: 447, startPoint y: 161, endPoint x: 227, endPoint y: 166, distance: 220.1
click at [227, 166] on td "Rise Brands - Pins Mechanical Mason" at bounding box center [443, 163] width 439 height 28
click at [90, 14] on link "Smartbook" at bounding box center [67, 25] width 134 height 51
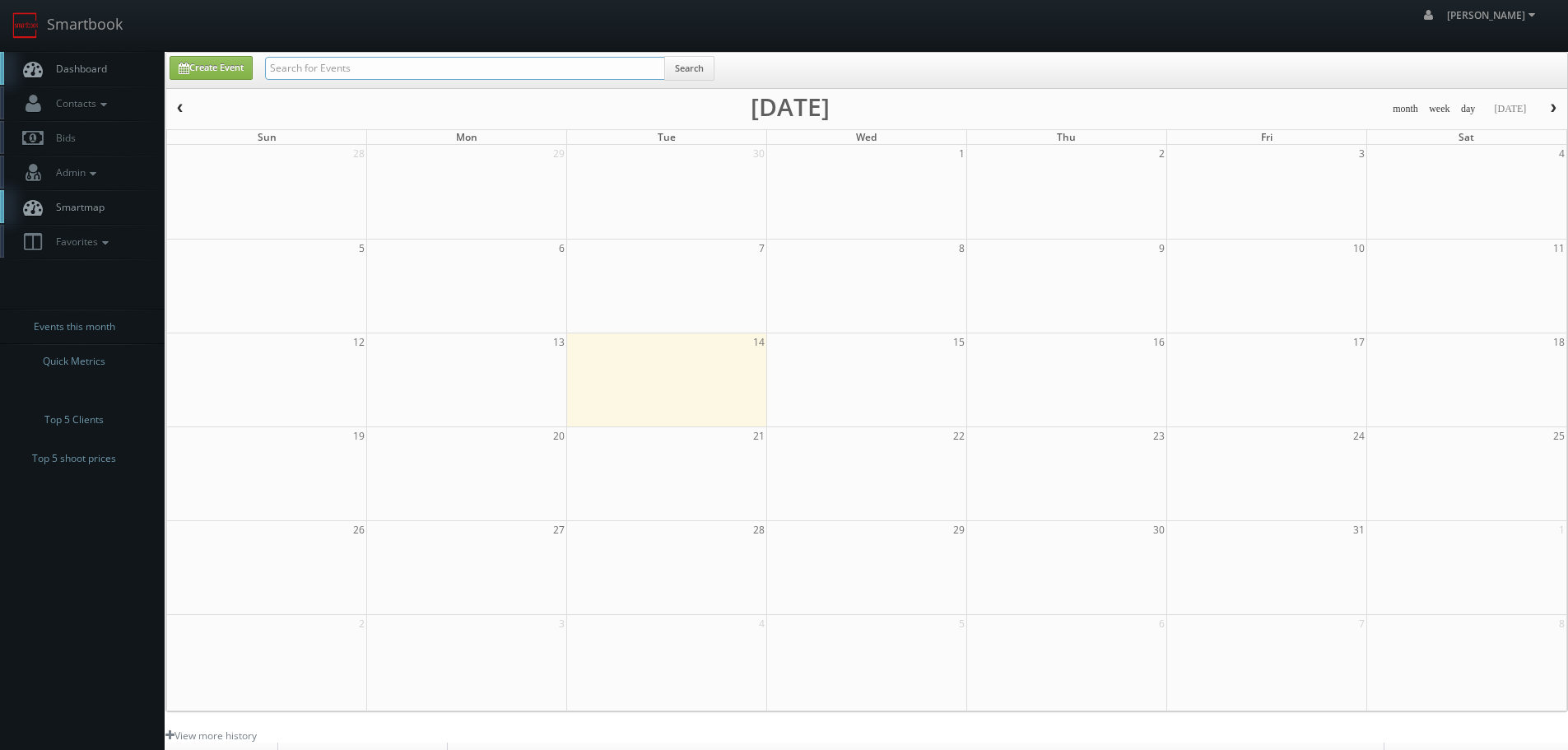
click at [285, 60] on input "text" at bounding box center [464, 68] width 400 height 23
type input "fox"
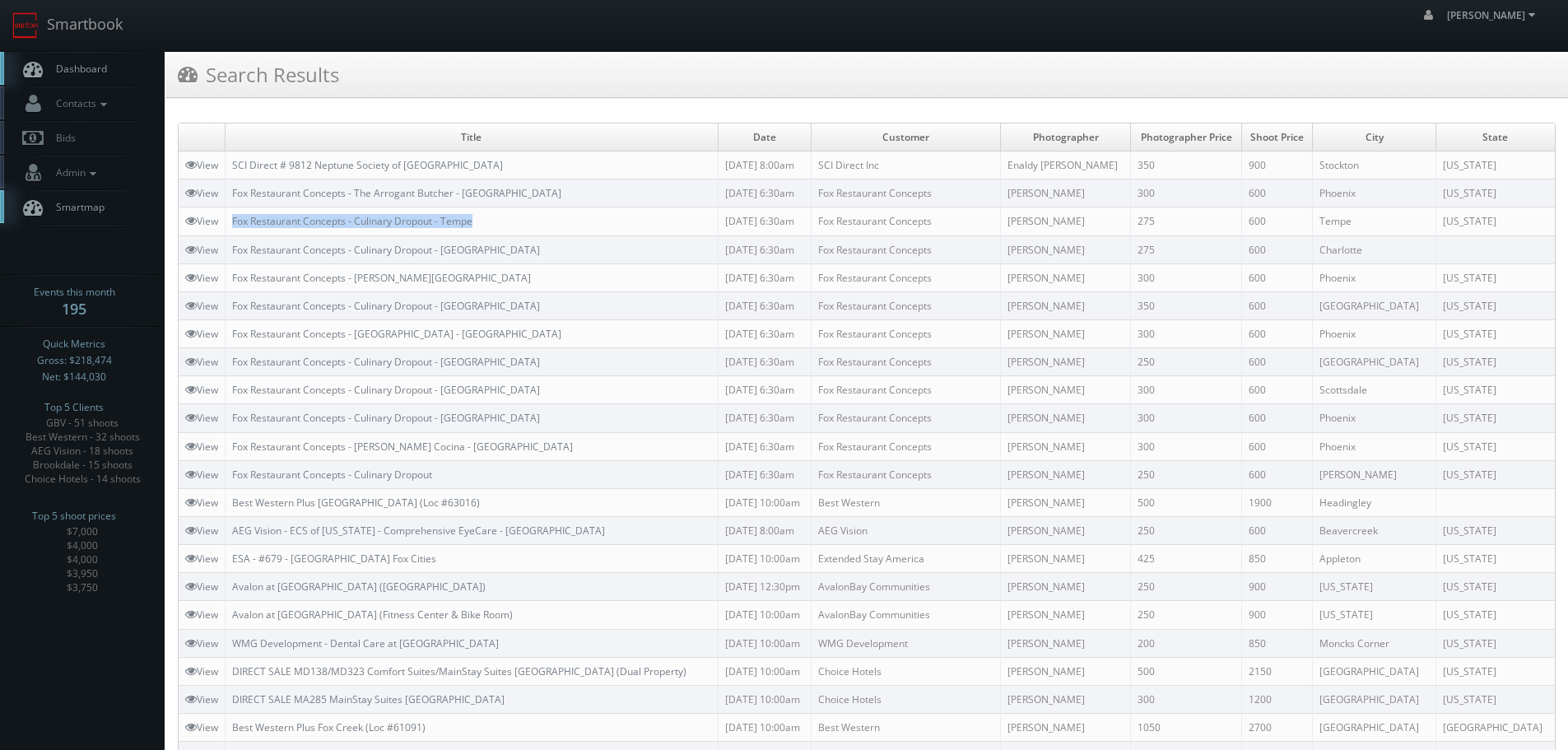
copy link "Fox Restaurant Concepts - Culinary Dropout - Tempe"
drag, startPoint x: 501, startPoint y: 217, endPoint x: 231, endPoint y: 217, distance: 270.0
click at [231, 217] on td "Fox Restaurant Concepts - Culinary Dropout - Tempe" at bounding box center [472, 221] width 493 height 28
click at [67, 29] on link "Smartbook" at bounding box center [67, 25] width 135 height 51
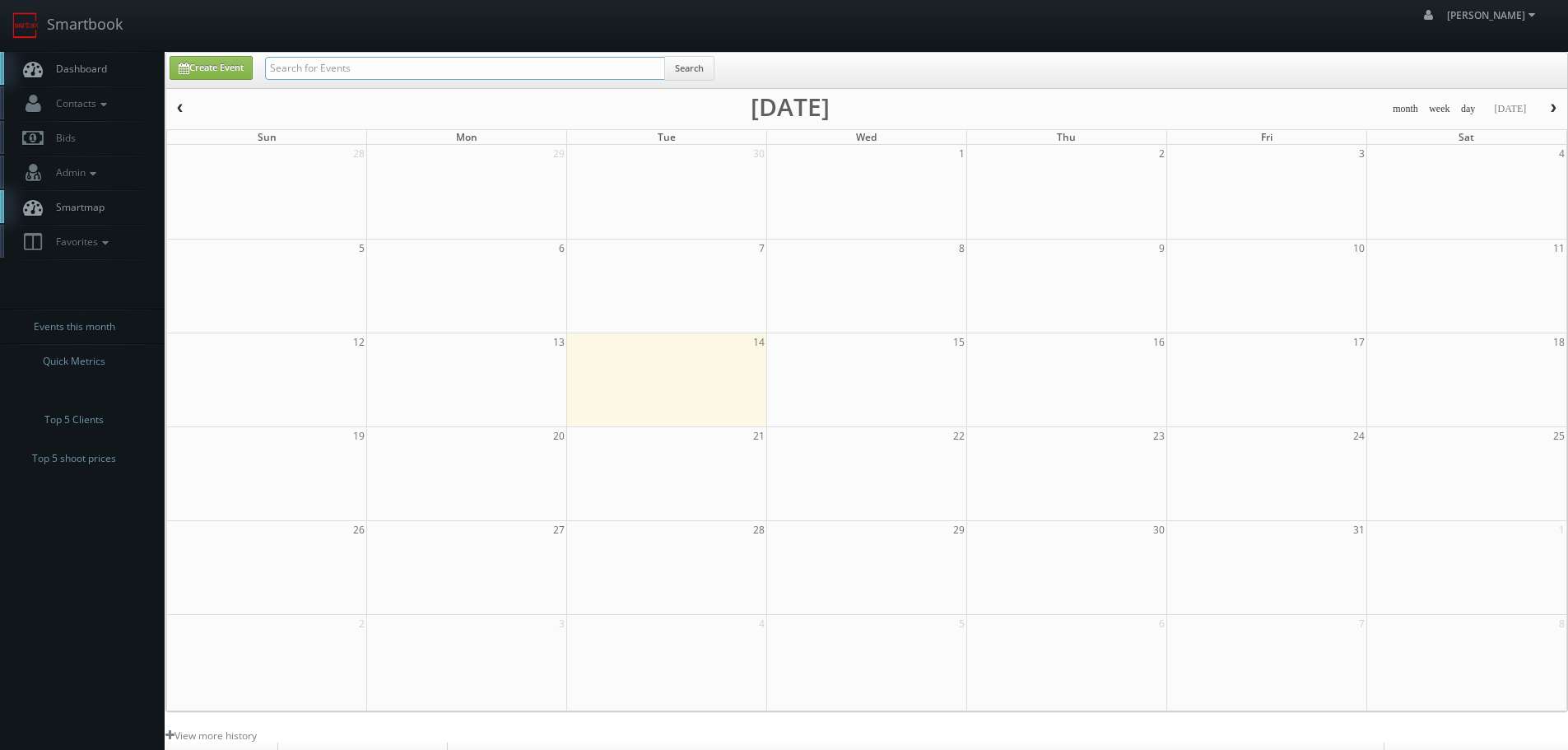
click at [308, 62] on input "text" at bounding box center [464, 68] width 400 height 23
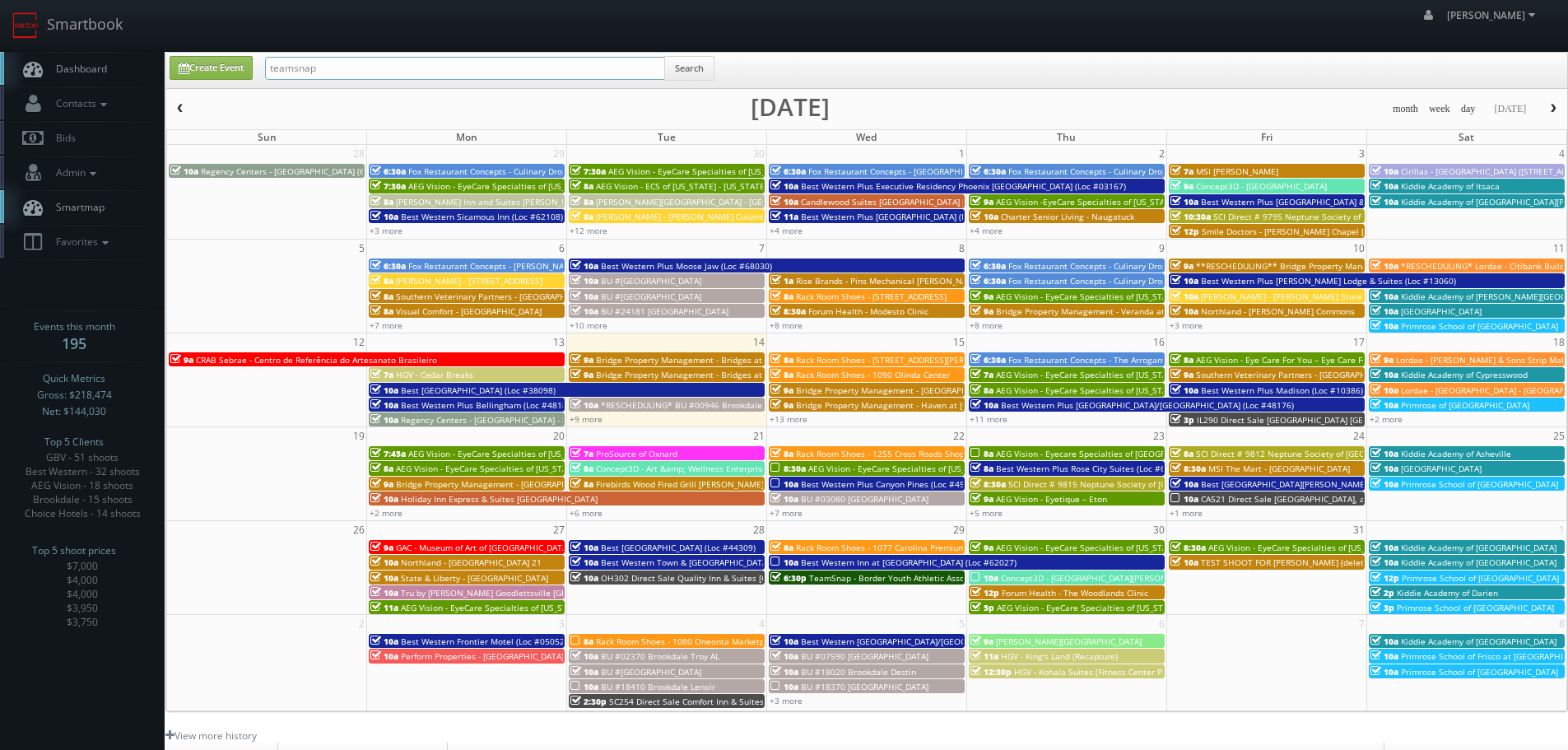
type input "teamsnap"
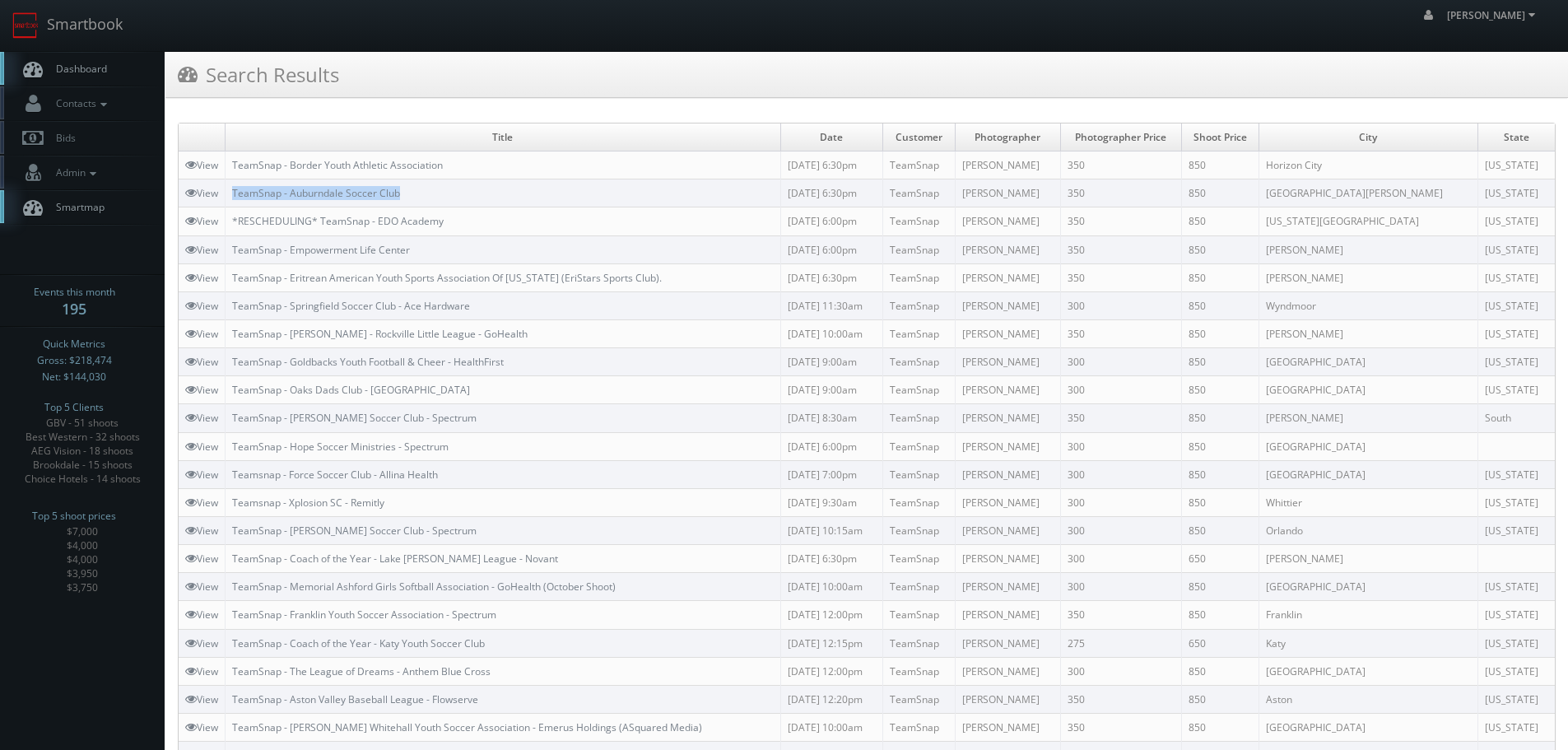
copy link "TeamSnap - Auburndale Soccer Club"
drag, startPoint x: 424, startPoint y: 192, endPoint x: 232, endPoint y: 194, distance: 192.0
click at [232, 194] on td "TeamSnap - Auburndale Soccer Club" at bounding box center [503, 193] width 555 height 28
click at [72, 21] on link "Smartbook" at bounding box center [67, 25] width 135 height 51
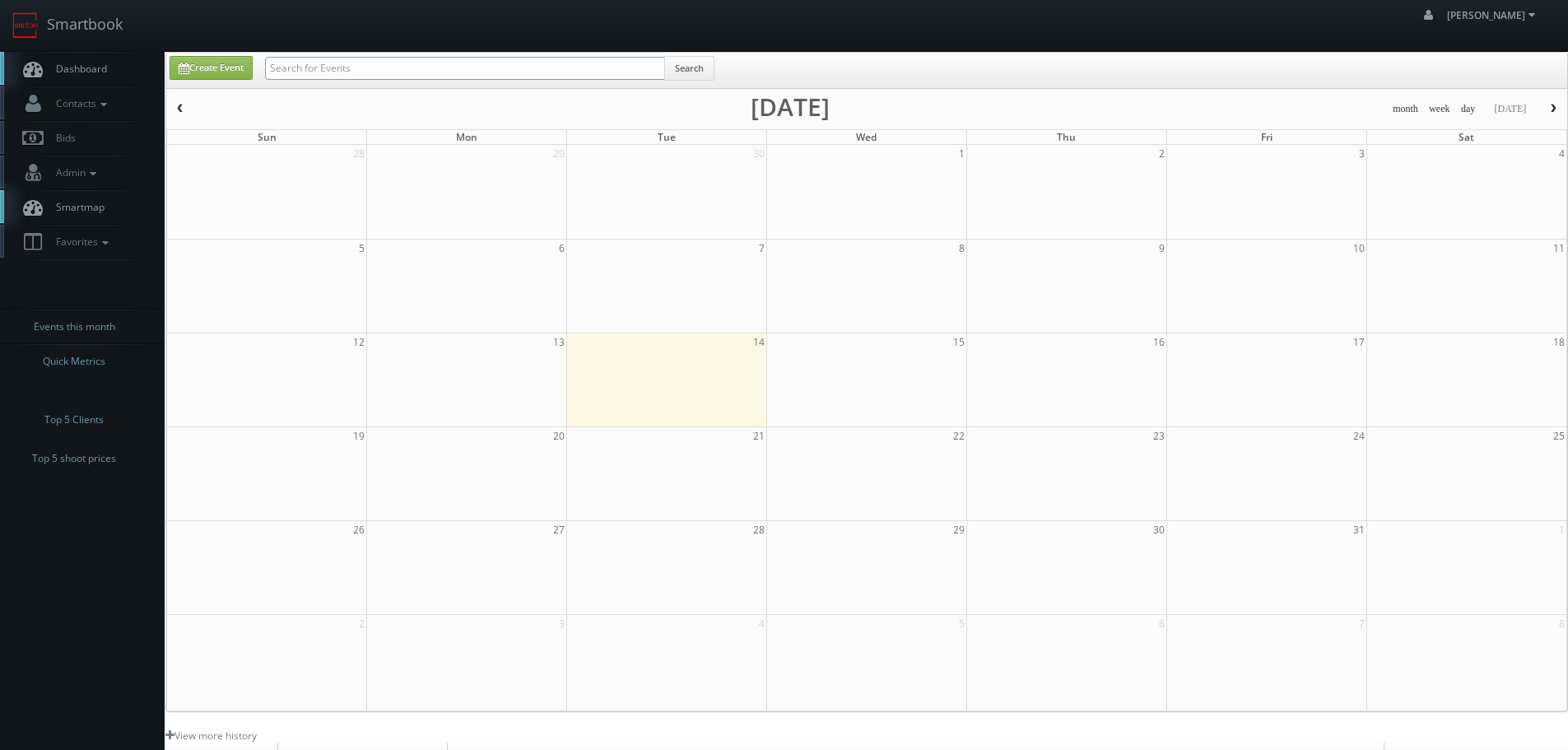
click at [341, 70] on input "text" at bounding box center [464, 68] width 400 height 23
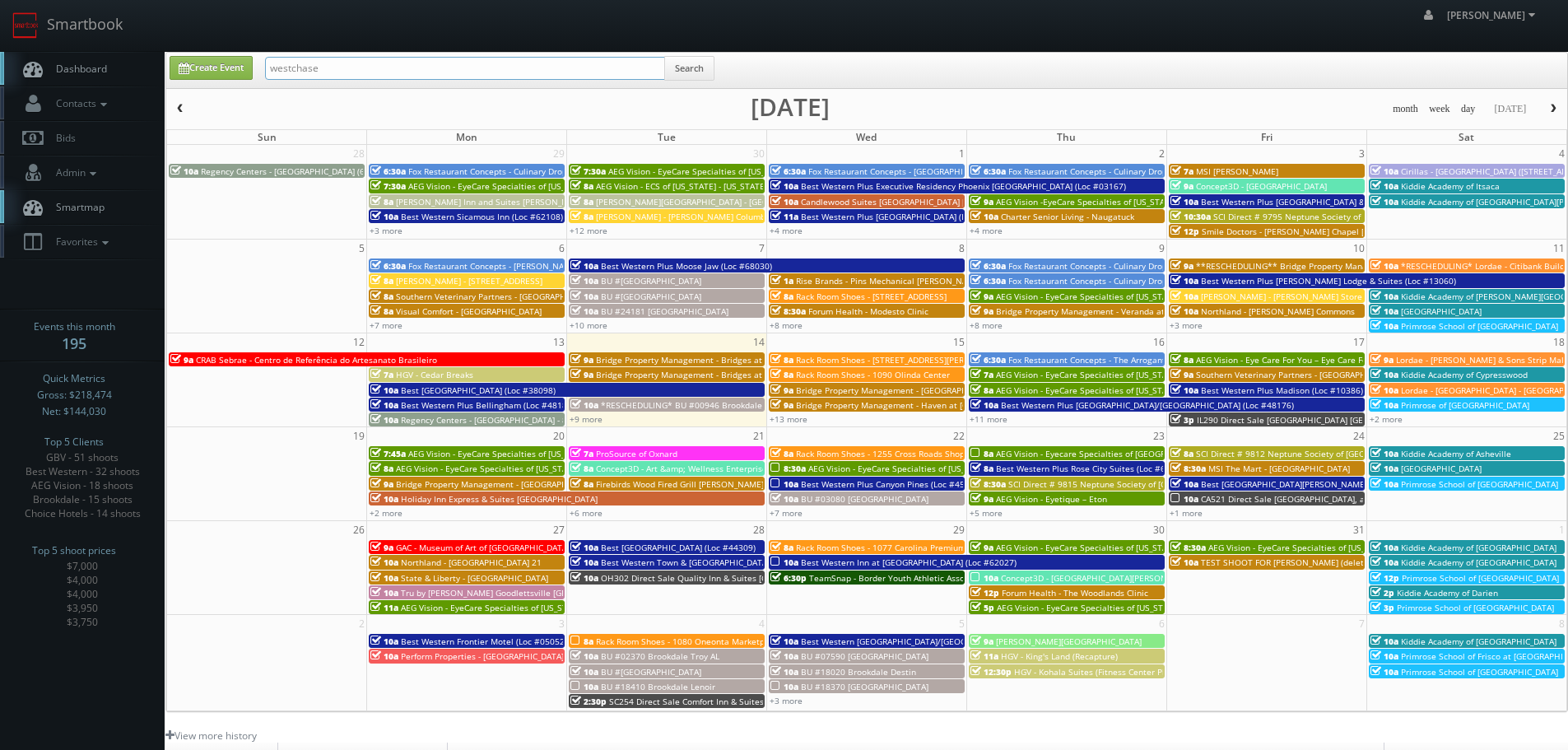
type input "westchase"
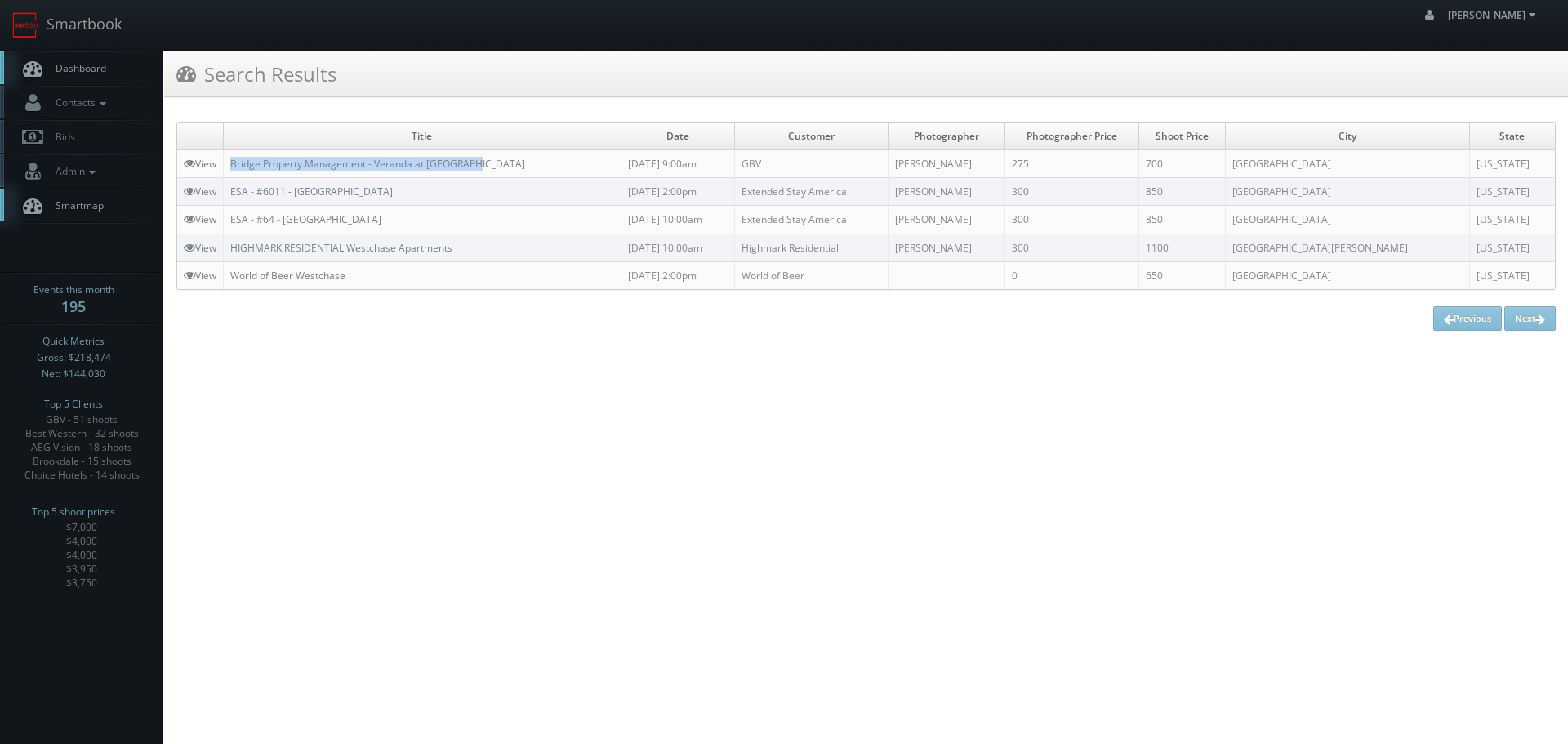
copy tr "Bridge Property Management - Veranda at [GEOGRAPHIC_DATA]"
drag, startPoint x: 494, startPoint y: 169, endPoint x: 223, endPoint y: 166, distance: 271.0
click at [224, 166] on tr "View Bridge Property Management - Veranda at [GEOGRAPHIC_DATA] [DATE] 9:00am GB…" at bounding box center [865, 163] width 1378 height 28
click at [115, 24] on link "Smartbook" at bounding box center [67, 25] width 134 height 51
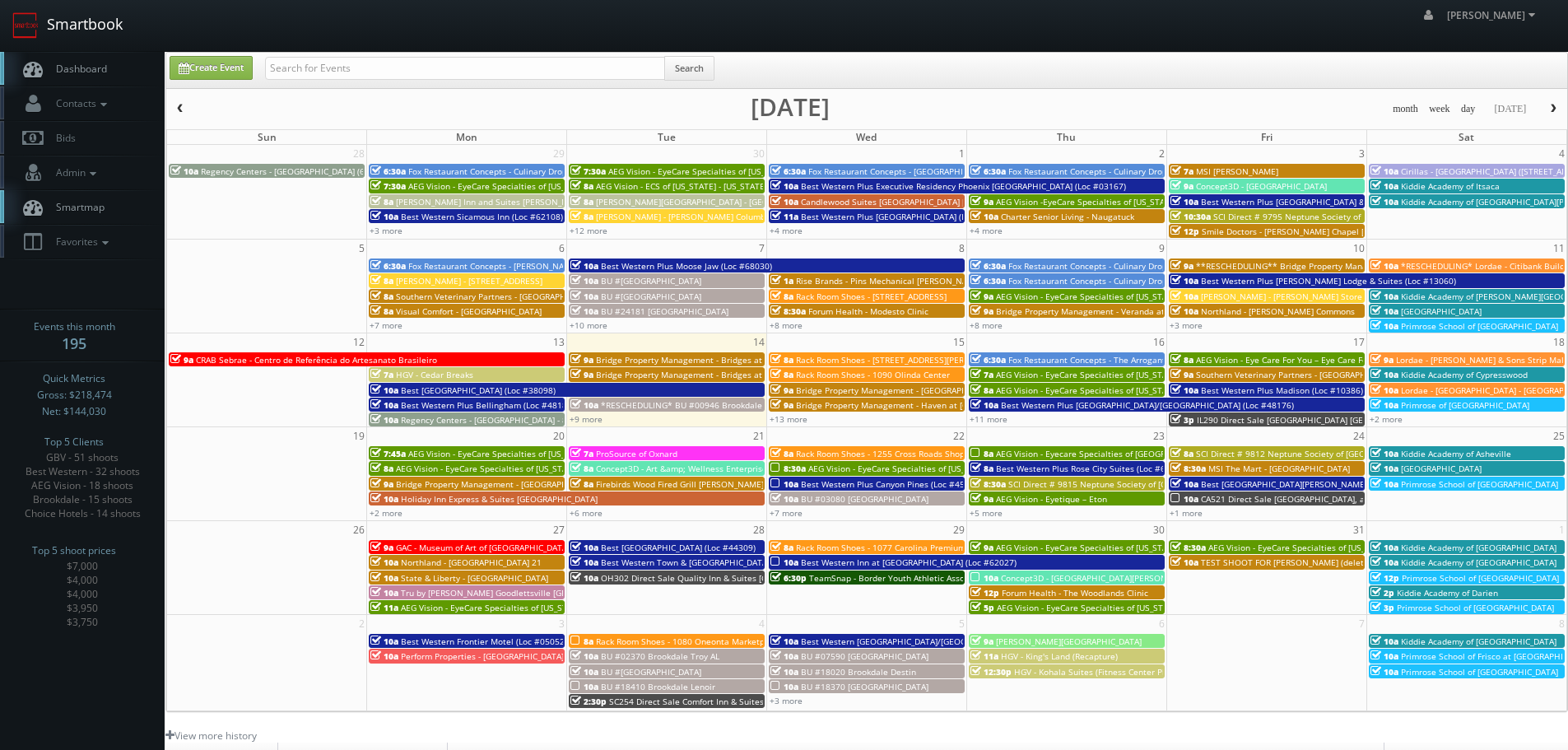
click at [122, 35] on link "Smartbook" at bounding box center [67, 25] width 135 height 51
